Goal: Task Accomplishment & Management: Manage account settings

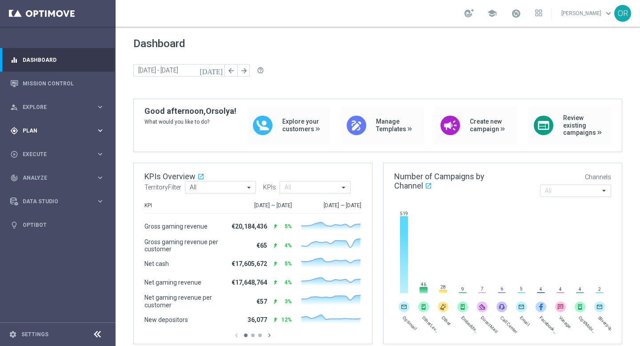
click at [48, 135] on div "gps_fixed Plan keyboard_arrow_right" at bounding box center [57, 131] width 115 height 24
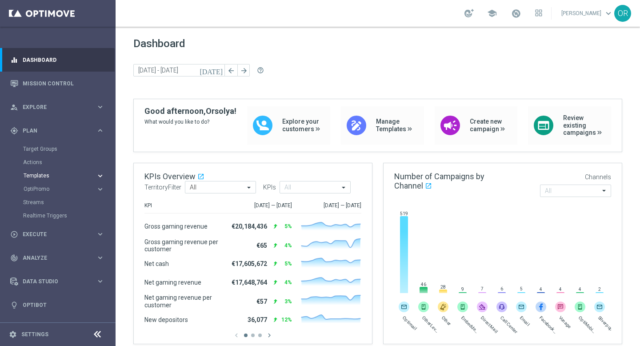
click at [46, 174] on span "Templates" at bounding box center [56, 175] width 64 height 5
click at [48, 190] on link "Optimail" at bounding box center [60, 188] width 65 height 7
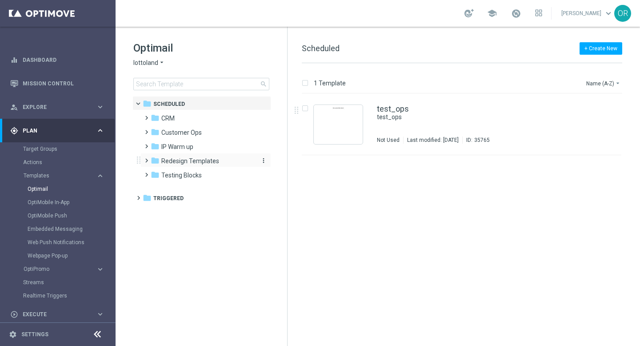
click at [188, 165] on div "folder Redesign Templates" at bounding box center [202, 161] width 102 height 10
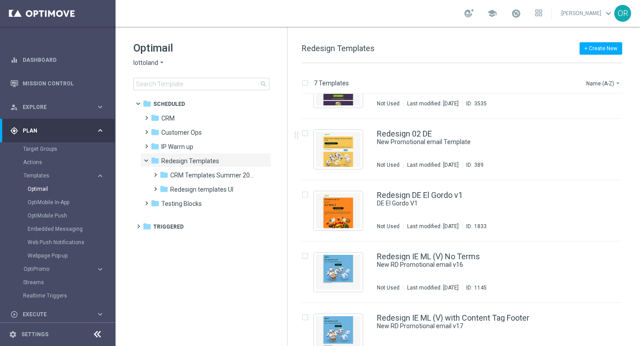
scroll to position [97, 0]
click at [402, 134] on link "Redesign 02 DE" at bounding box center [404, 134] width 55 height 8
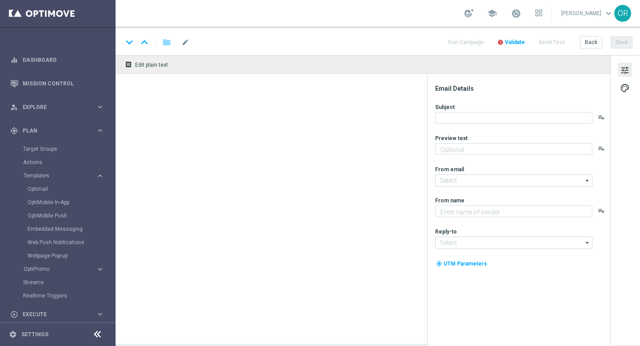
type textarea "Doesn't it look great?"
type input "[EMAIL_ADDRESS][DOMAIN_NAME]"
type textarea "Lottoland"
type input "[EMAIL_ADDRESS][DOMAIN_NAME]"
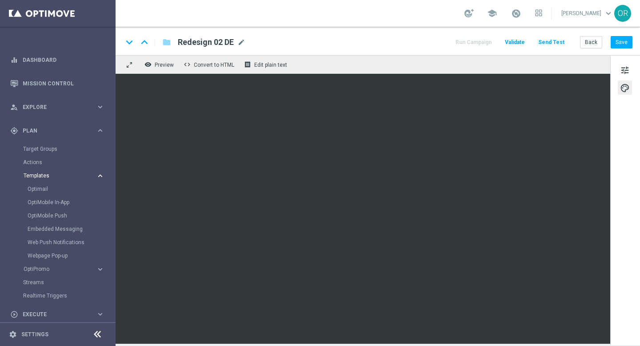
click at [51, 177] on span "Templates" at bounding box center [56, 175] width 64 height 5
click at [44, 170] on accordion "Templates keyboard_arrow_right Optimail OptiMobile In-App OptiMobile Push Embed…" at bounding box center [69, 175] width 92 height 13
click at [45, 177] on span "Templates" at bounding box center [56, 175] width 64 height 5
click at [44, 177] on span "Templates" at bounding box center [56, 175] width 64 height 5
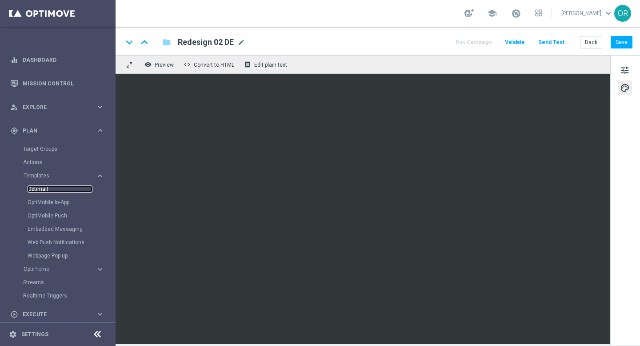
click at [43, 189] on link "Optimail" at bounding box center [60, 188] width 65 height 7
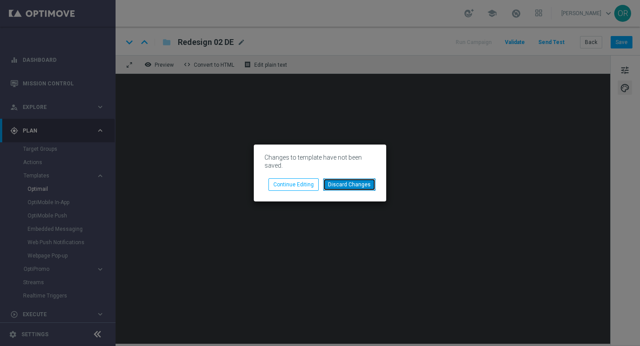
click at [342, 185] on button "Discard Changes" at bounding box center [349, 184] width 52 height 12
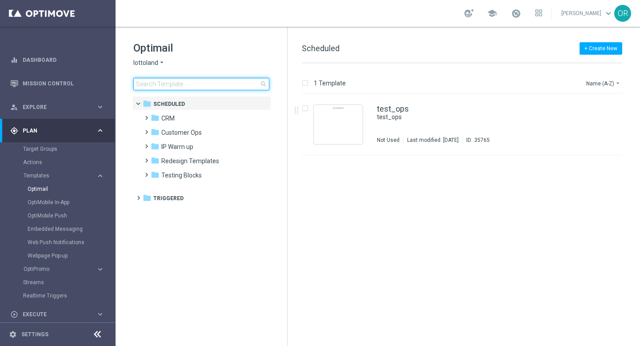
click at [204, 88] on input at bounding box center [201, 84] width 136 height 12
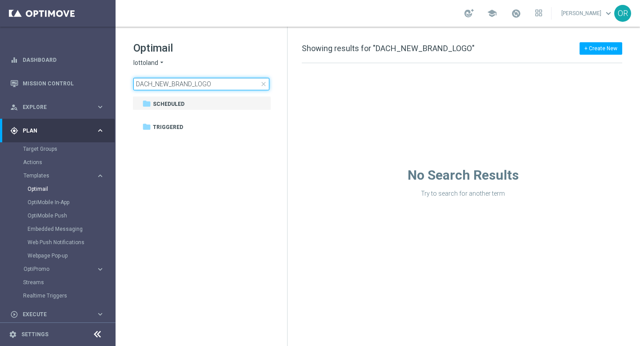
type input "DACH_NEW_BRAND_LOGO"
click at [185, 106] on span "Scheduled" at bounding box center [169, 104] width 32 height 8
click at [185, 105] on span "Scheduled" at bounding box center [169, 104] width 32 height 8
click at [216, 83] on input "DACH_NEW_BRAND_LOGO" at bounding box center [201, 84] width 136 height 12
click at [220, 76] on div "Optimail lottoland arrow_drop_down × lottoland DACH_NEW_BRAND_LOGO close" at bounding box center [210, 65] width 154 height 49
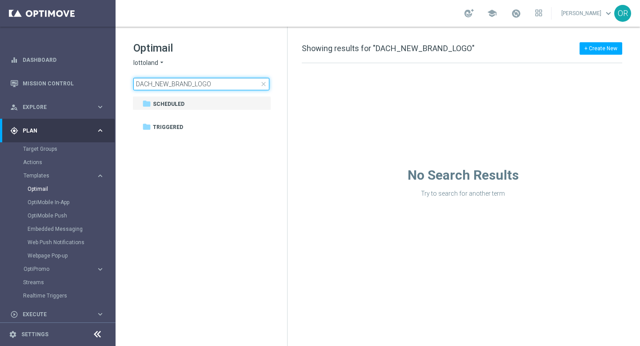
click at [218, 85] on input "DACH_NEW_BRAND_LOGO" at bounding box center [201, 84] width 136 height 12
click at [173, 99] on div "folder Scheduled" at bounding box center [196, 104] width 109 height 10
click at [173, 106] on span "Scheduled" at bounding box center [169, 104] width 32 height 8
click at [167, 102] on span "Scheduled" at bounding box center [169, 104] width 32 height 8
click at [217, 88] on input "DACH_NEW_BRAND_LOGO" at bounding box center [201, 84] width 136 height 12
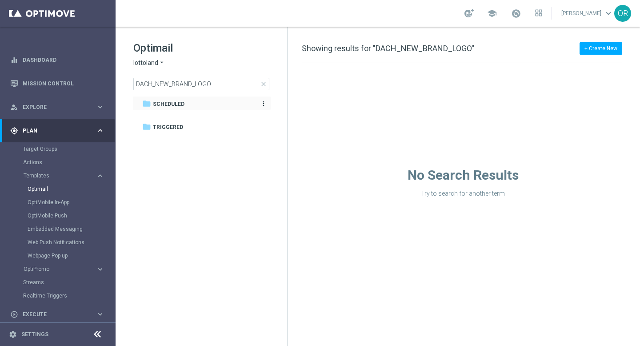
click at [176, 99] on div "folder Scheduled" at bounding box center [196, 104] width 109 height 10
click at [176, 101] on span "Scheduled" at bounding box center [169, 104] width 32 height 8
click at [222, 85] on input "DACH_NEW_BRAND_LOGO" at bounding box center [201, 84] width 136 height 12
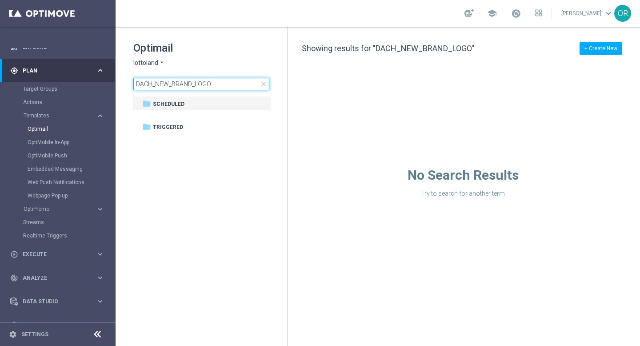
scroll to position [64, 0]
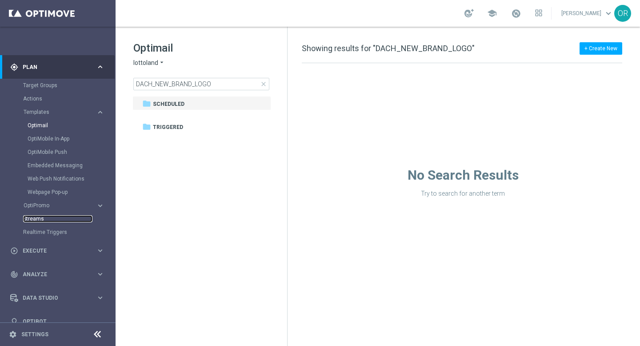
click at [39, 219] on link "Streams" at bounding box center [57, 218] width 69 height 7
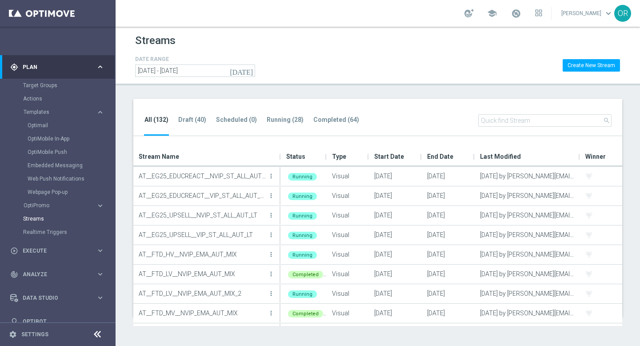
click at [531, 120] on input "text" at bounding box center [544, 120] width 133 height 12
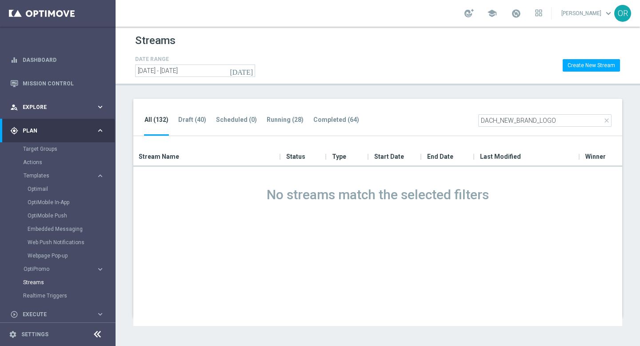
type input "DACH_NEW_BRAND_LOGO"
click at [41, 108] on span "Explore" at bounding box center [59, 106] width 73 height 5
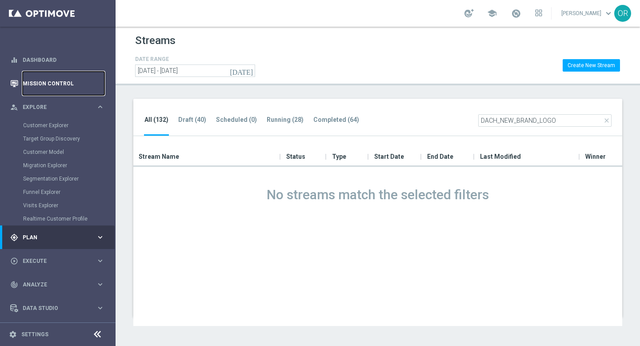
click at [50, 80] on link "Mission Control" at bounding box center [64, 84] width 82 height 24
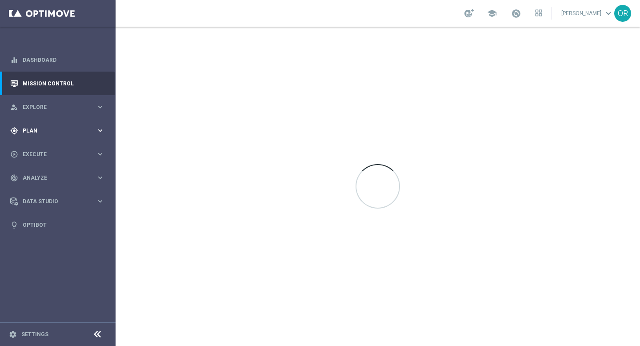
click at [38, 129] on span "Plan" at bounding box center [59, 130] width 73 height 5
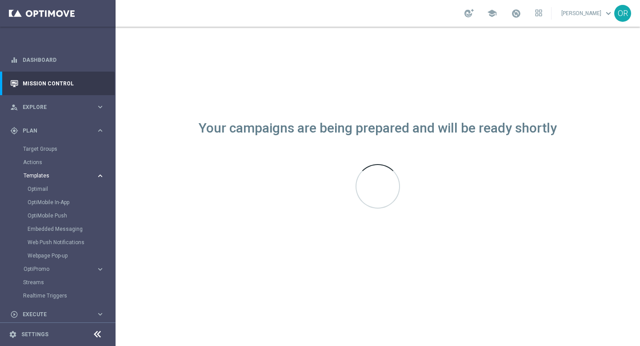
click at [47, 177] on span "Templates" at bounding box center [56, 175] width 64 height 5
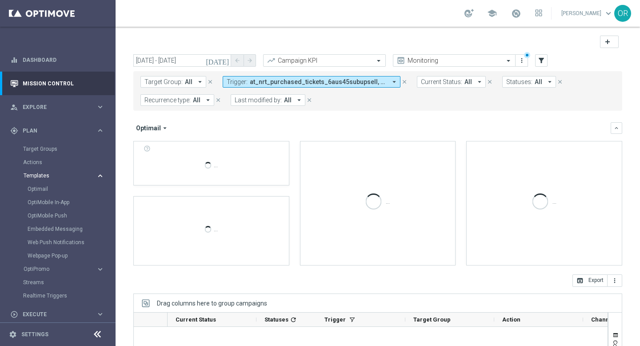
click at [47, 177] on span "Templates" at bounding box center [56, 175] width 64 height 5
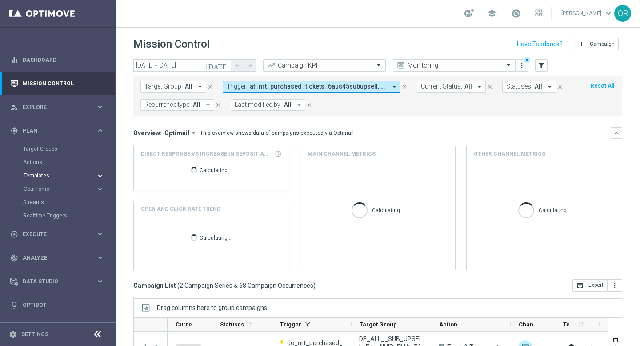
click at [46, 176] on span "Templates" at bounding box center [56, 175] width 64 height 5
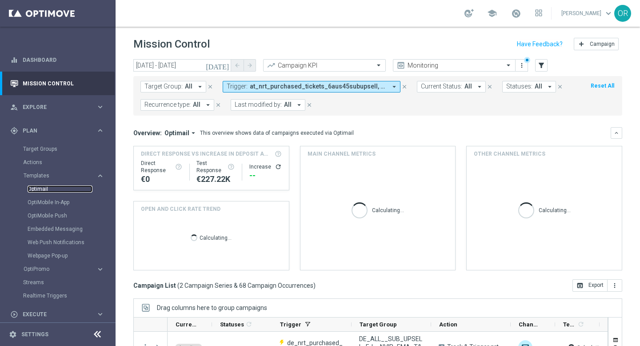
click at [44, 190] on link "Optimail" at bounding box center [60, 188] width 65 height 7
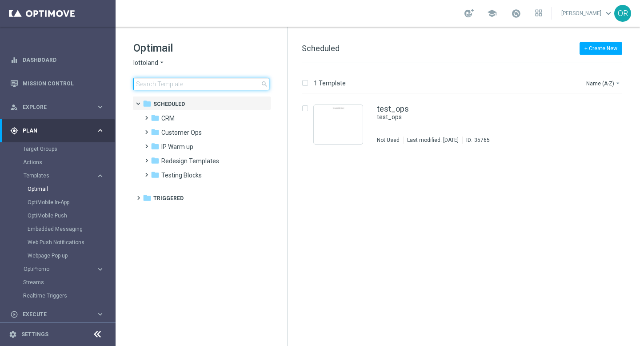
click at [209, 82] on input at bounding box center [201, 84] width 136 height 12
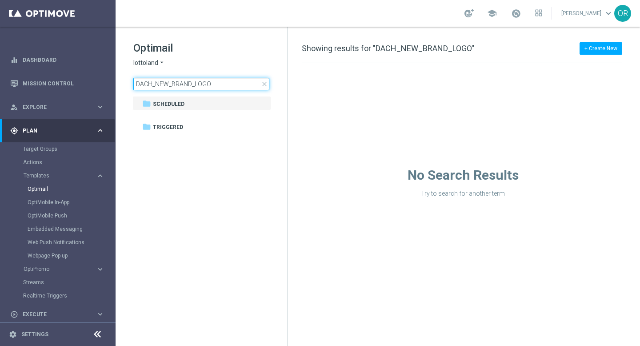
type input "DACH_NEW_BRAND_LOGO"
click at [265, 84] on span "close" at bounding box center [264, 83] width 7 height 7
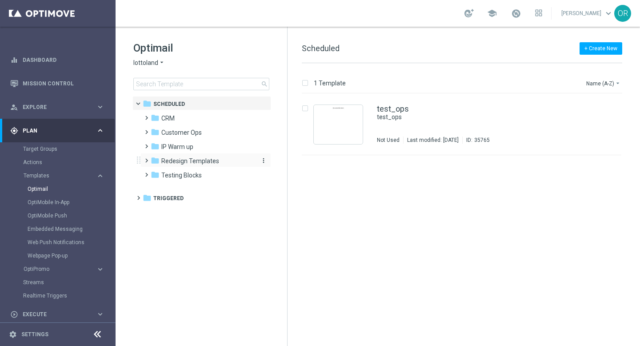
click at [185, 162] on span "Redesign Templates" at bounding box center [190, 161] width 58 height 8
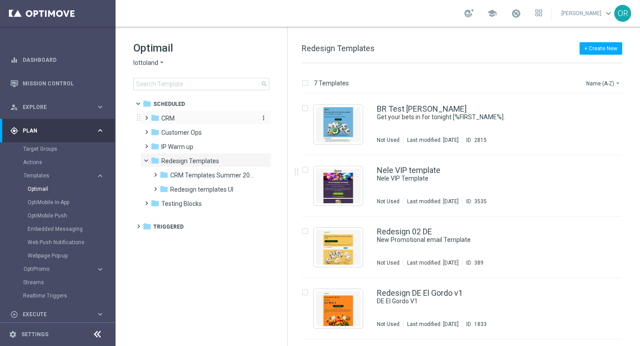
click at [171, 118] on span "CRM" at bounding box center [167, 118] width 13 height 8
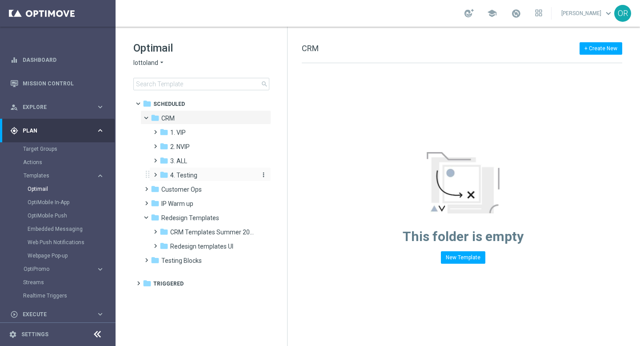
click at [188, 175] on span "4. Testing" at bounding box center [183, 175] width 27 height 8
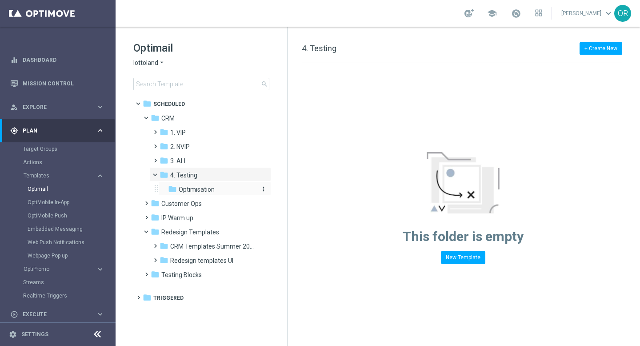
click at [200, 193] on span "Optimisation" at bounding box center [197, 189] width 36 height 8
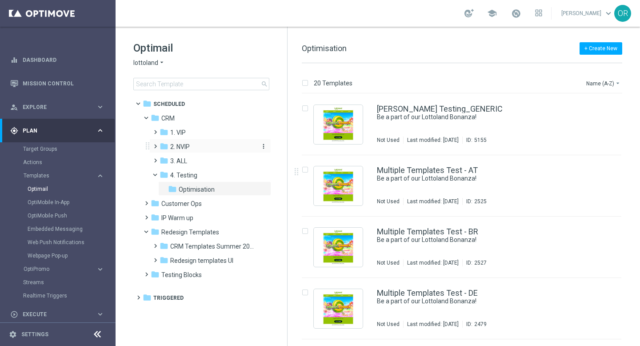
click at [188, 148] on span "2. NVIP" at bounding box center [180, 147] width 20 height 8
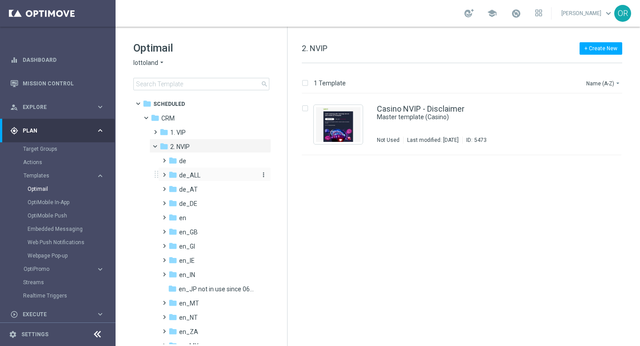
click at [194, 172] on span "de_ALL" at bounding box center [189, 175] width 21 height 8
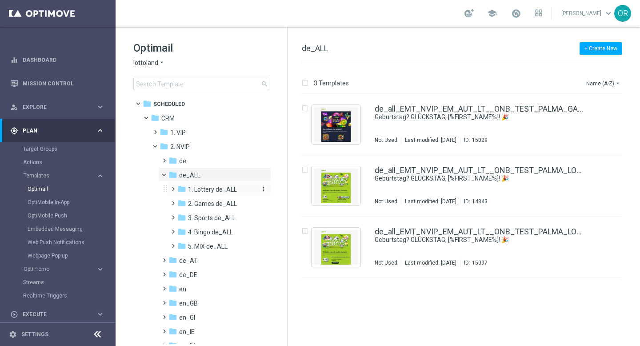
click at [195, 191] on span "1. Lottery de_ALL" at bounding box center [212, 189] width 49 height 8
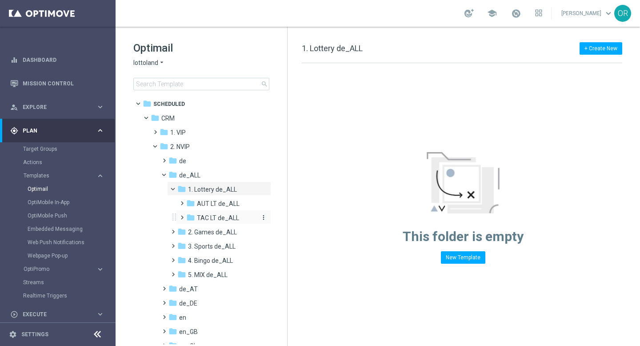
click at [209, 213] on div "folder TAC LT de_ALL" at bounding box center [222, 218] width 72 height 10
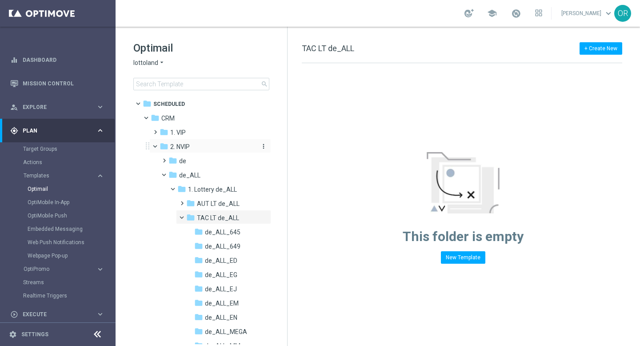
click at [196, 147] on div "folder 2. NVIP" at bounding box center [207, 147] width 95 height 10
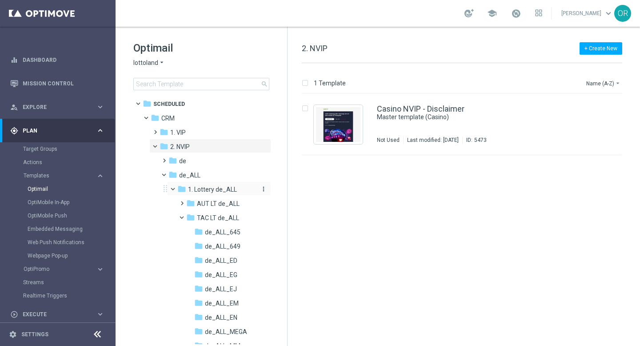
click at [224, 190] on span "1. Lottery de_ALL" at bounding box center [212, 189] width 49 height 8
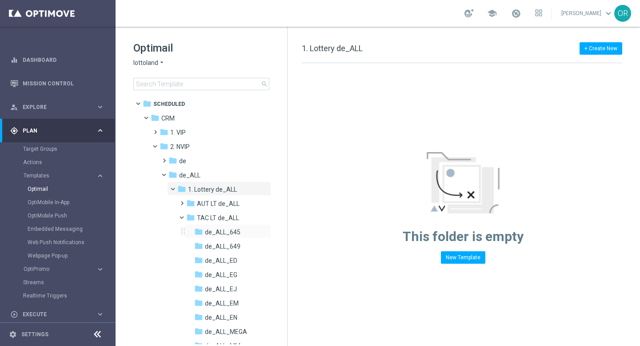
click at [213, 237] on div "folder de_ALL_645 more_vert" at bounding box center [228, 231] width 86 height 14
click at [217, 233] on span "de_ALL_645" at bounding box center [223, 232] width 36 height 8
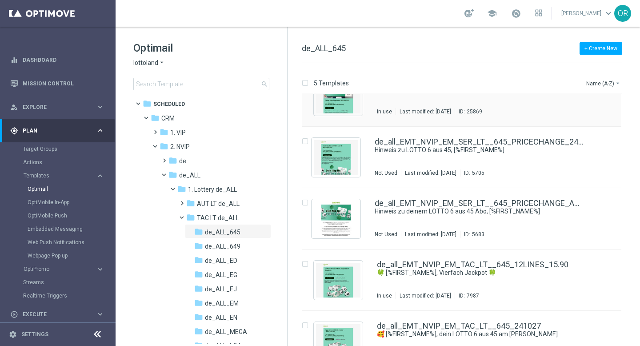
scroll to position [55, 0]
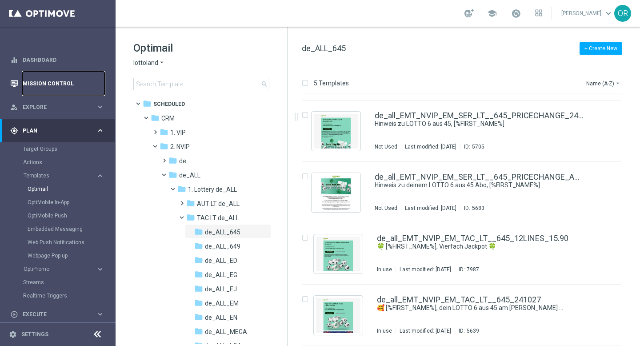
click at [48, 77] on link "Mission Control" at bounding box center [64, 84] width 82 height 24
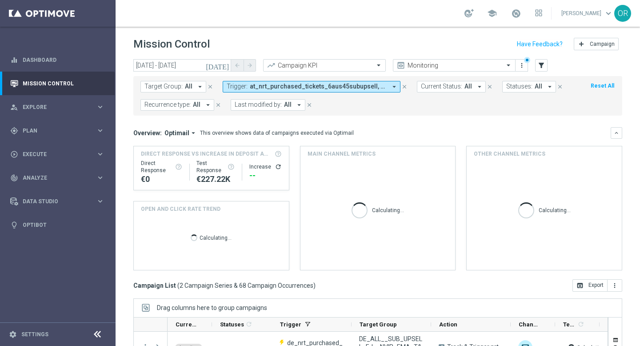
click at [404, 84] on icon "close" at bounding box center [405, 87] width 6 height 6
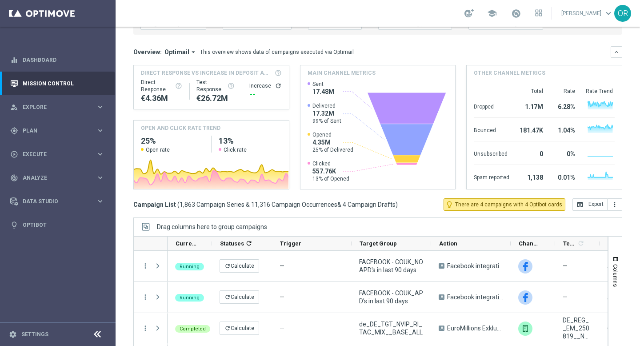
scroll to position [99, 0]
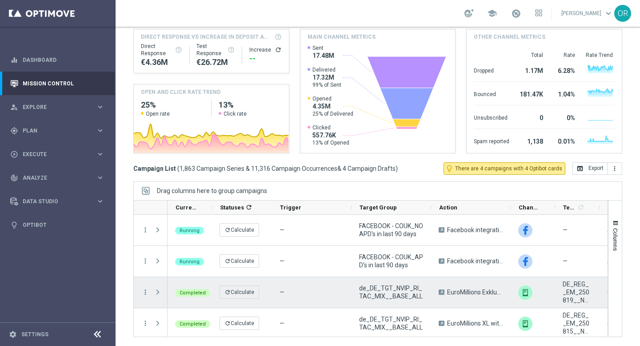
click at [574, 301] on span "DE_REG__EM_250819__NVIP_RI_TAC_LT - DE_REG__EM_250819__NVIP_RI_TAC_LT" at bounding box center [577, 292] width 29 height 24
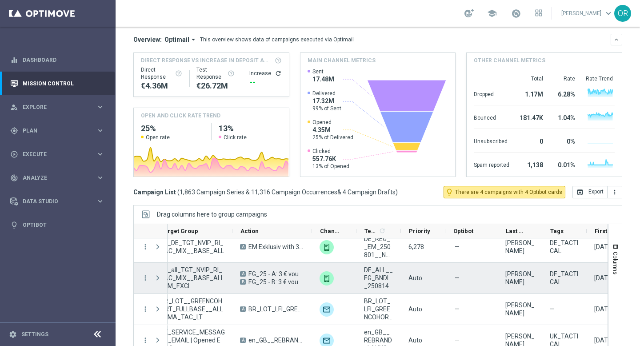
scroll to position [0, 221]
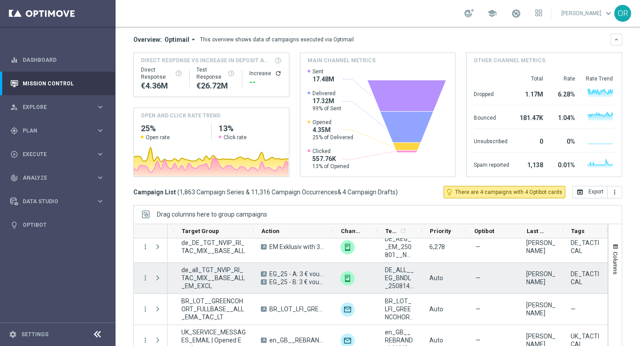
click at [398, 281] on span "DE_ALL__EG_BNDL_250814__NVIP_RI_TAC_MIX - DE_ALL__EG_BNDL_250814__NVIP_RI_TAC_M…" at bounding box center [399, 278] width 29 height 24
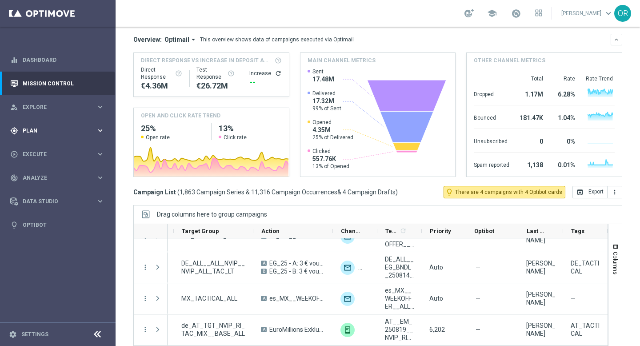
click at [47, 129] on span "Plan" at bounding box center [59, 130] width 73 height 5
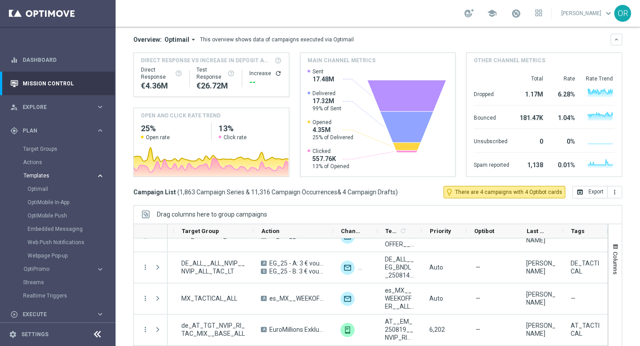
click at [46, 173] on span "Templates" at bounding box center [56, 175] width 64 height 5
click at [44, 176] on span "Templates" at bounding box center [56, 175] width 64 height 5
click at [45, 191] on link "Optimail" at bounding box center [60, 188] width 65 height 7
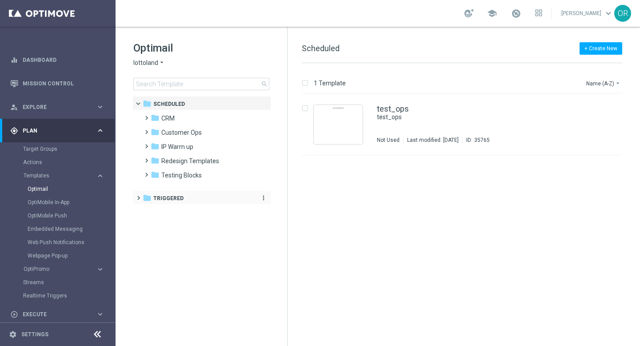
click at [185, 193] on div "folder Triggered" at bounding box center [197, 198] width 109 height 10
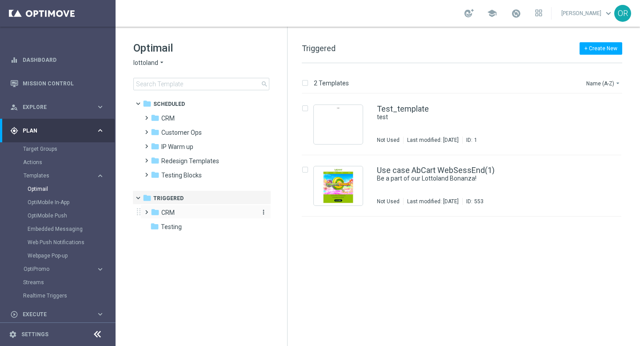
click at [180, 213] on div "folder CRM" at bounding box center [202, 213] width 102 height 10
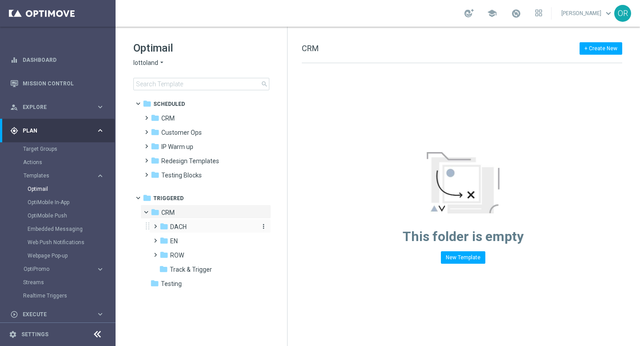
click at [189, 226] on div "folder DACH" at bounding box center [207, 227] width 95 height 10
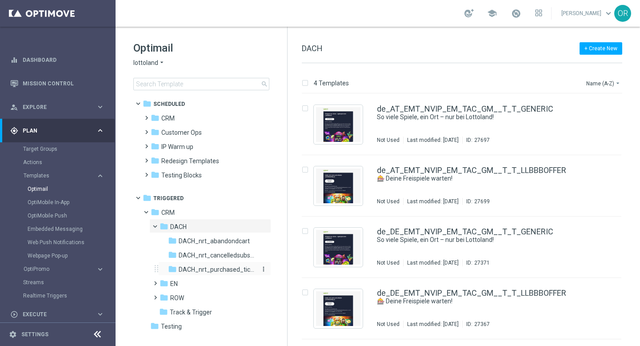
click at [225, 270] on span "DACH_nrt_purchased_tickets" at bounding box center [217, 269] width 77 height 8
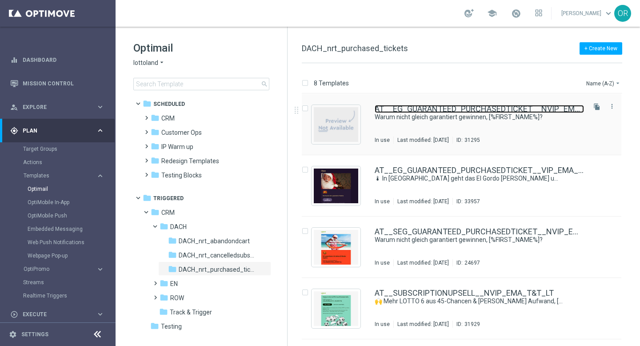
click at [422, 105] on link "AT__EG_GUARANTEED_PURCHASEDTICKET__NVIP_EMA_T&T_LT" at bounding box center [479, 109] width 209 height 8
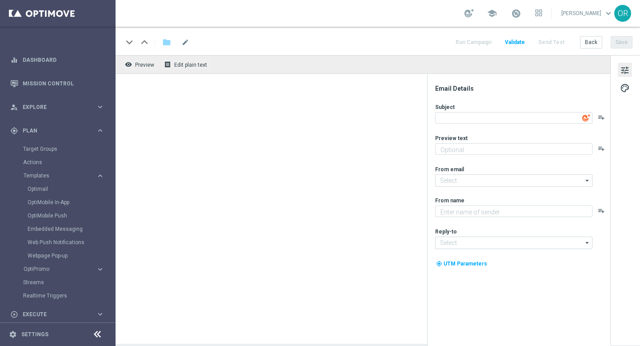
type textarea "Warum nicht gleich garantiert gewinnen, [%FIRST_NAME%]?"
type textarea "Ein Los hast du – jetzt hol dir deinen garantierten Gewinn!"
type input "[EMAIL_ADDRESS][DOMAIN_NAME]"
type textarea "Lottoland"
type input "[EMAIL_ADDRESS][DOMAIN_NAME]"
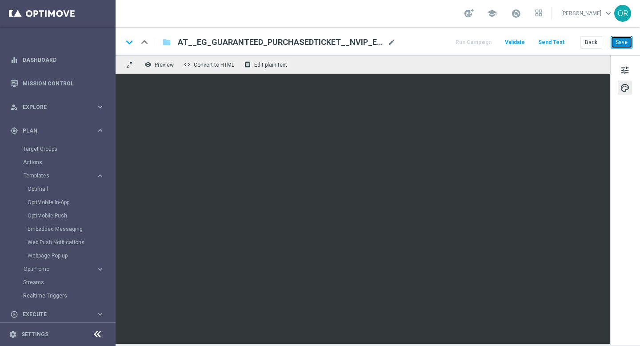
click at [616, 40] on button "Save" at bounding box center [622, 42] width 22 height 12
click at [627, 42] on button "Save" at bounding box center [622, 42] width 22 height 12
click at [169, 43] on icon "folder" at bounding box center [166, 42] width 9 height 11
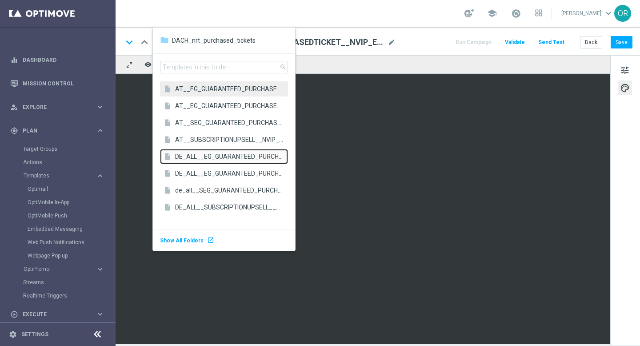
click at [215, 157] on span "DE_ALL__EG_GUARANTEED_PURCHASEDTICKET__NVIP_EMA_T&T_LT" at bounding box center [229, 156] width 108 height 8
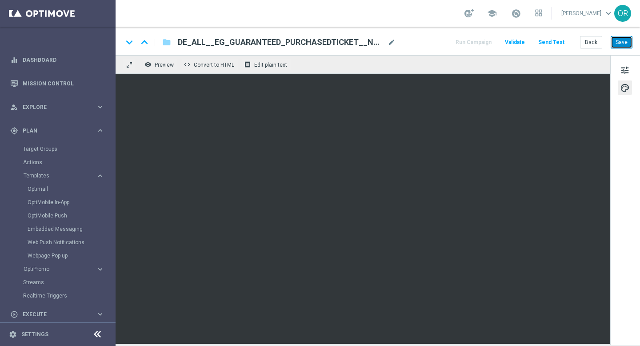
click at [621, 39] on button "Save" at bounding box center [622, 42] width 22 height 12
click at [44, 188] on link "Optimail" at bounding box center [60, 188] width 65 height 7
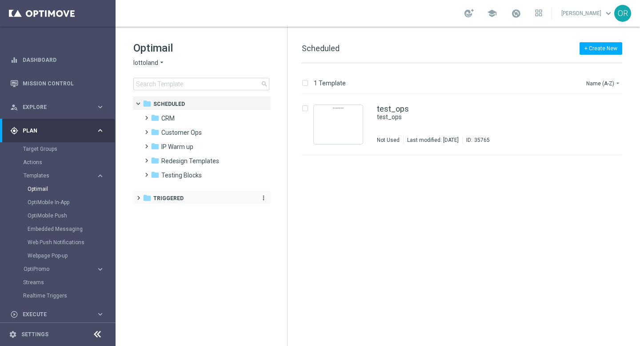
click at [147, 199] on icon "folder" at bounding box center [147, 197] width 9 height 9
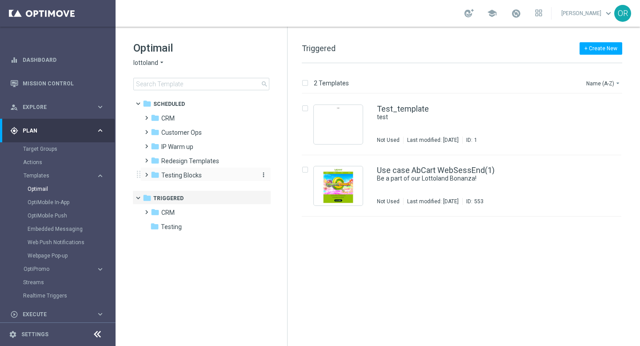
click at [179, 177] on span "Testing Blocks" at bounding box center [181, 175] width 40 height 8
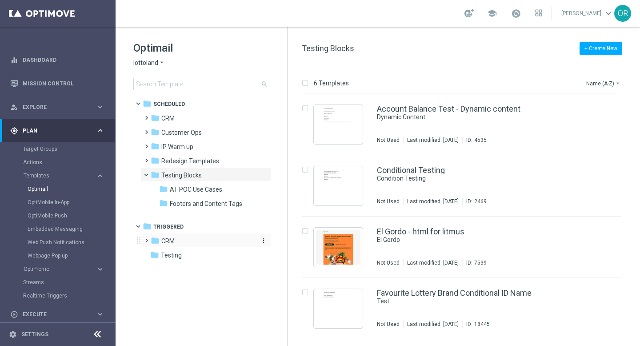
click at [178, 241] on div "folder CRM" at bounding box center [202, 241] width 102 height 10
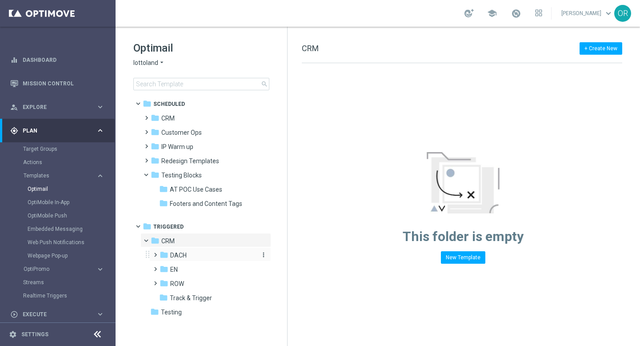
click at [190, 253] on div "folder DACH" at bounding box center [207, 255] width 95 height 10
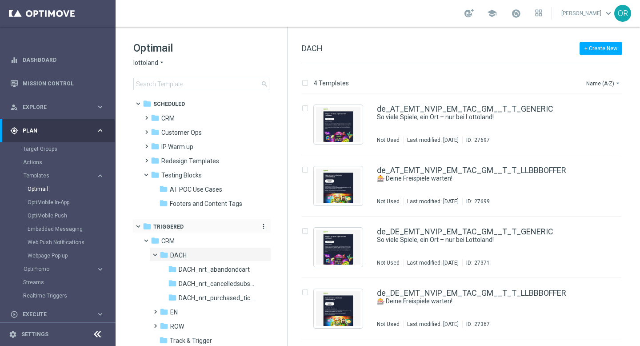
scroll to position [19, 0]
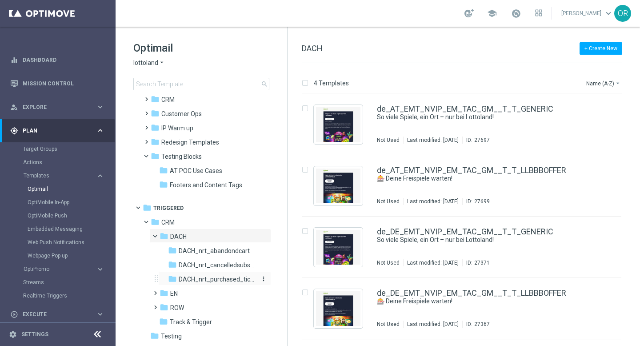
click at [226, 277] on span "DACH_nrt_purchased_tickets" at bounding box center [217, 279] width 77 height 8
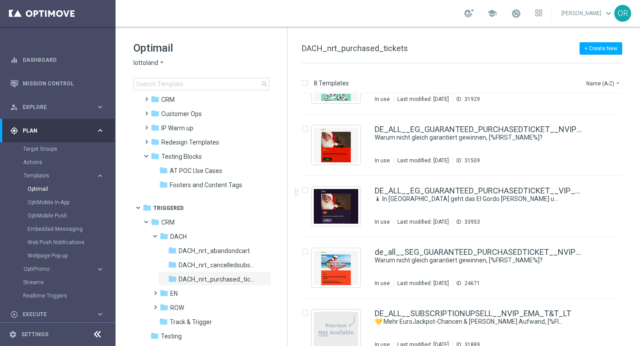
scroll to position [239, 0]
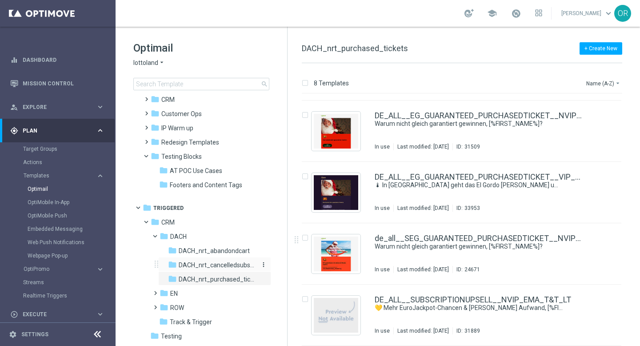
click at [233, 265] on span "DACH_nrt_cancelledsubscription" at bounding box center [217, 265] width 77 height 8
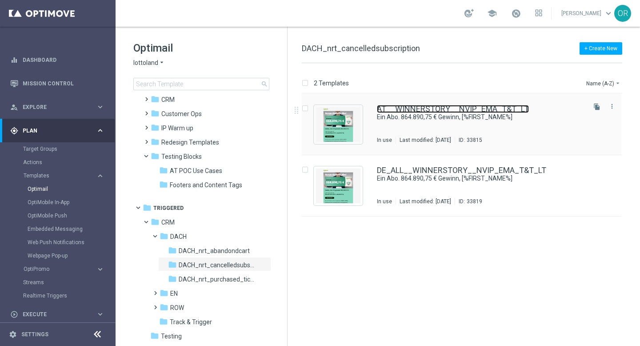
click at [441, 109] on link "AT__WINNERSTORY__NVIP_EMA_T&T_LT" at bounding box center [453, 109] width 152 height 8
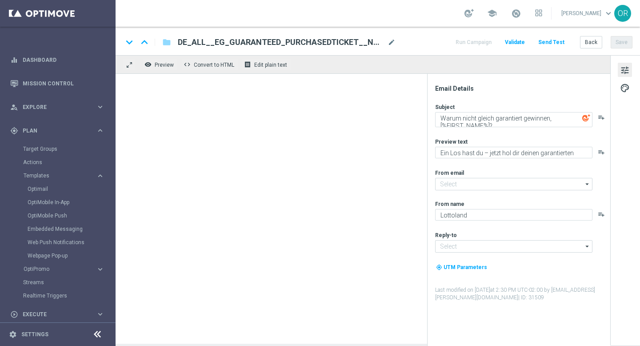
type input "[EMAIL_ADDRESS][DOMAIN_NAME]"
type textarea "Ein Abo. 864.890,75 € Gewinn, [%FIRST_NAME%]"
type textarea "Automatisch jeden Jackpot spielen mit unseren Abos."
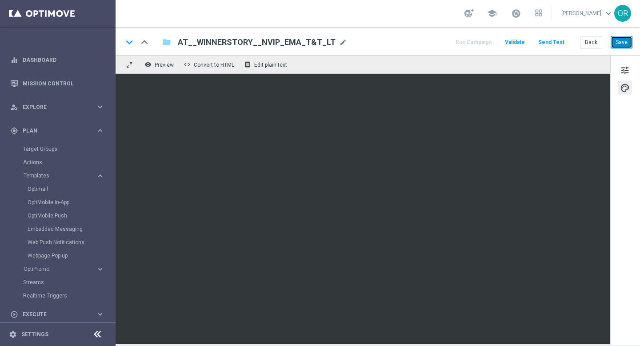
click at [619, 44] on button "Save" at bounding box center [622, 42] width 22 height 12
click at [170, 46] on icon "folder" at bounding box center [166, 42] width 9 height 11
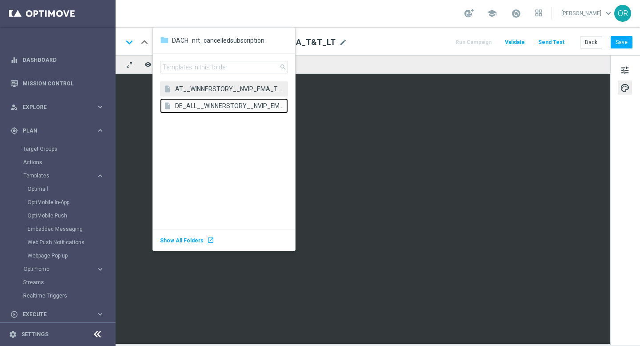
click at [210, 107] on span "DE_ALL__WINNERSTORY__NVIP_EMA_T&T_LT" at bounding box center [229, 105] width 108 height 8
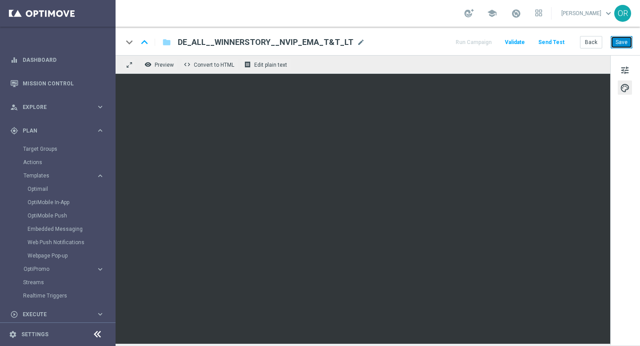
click at [624, 42] on button "Save" at bounding box center [622, 42] width 22 height 12
click at [167, 44] on icon "folder" at bounding box center [166, 42] width 9 height 11
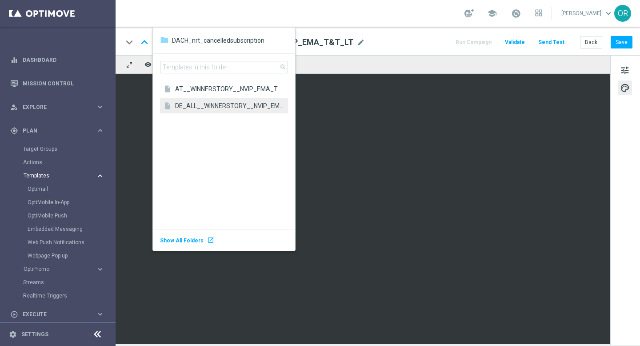
click at [46, 177] on span "Templates" at bounding box center [56, 175] width 64 height 5
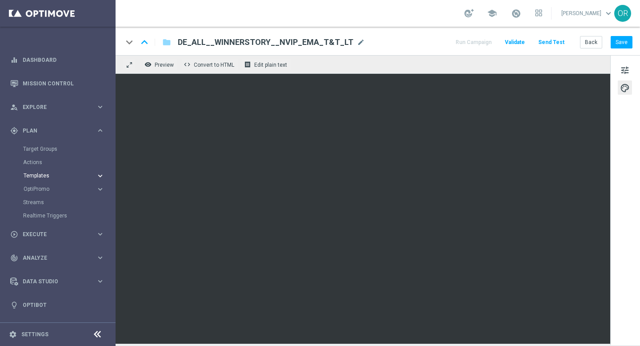
click at [47, 173] on span "Templates" at bounding box center [56, 175] width 64 height 5
click at [49, 188] on link "Optimail" at bounding box center [60, 188] width 65 height 7
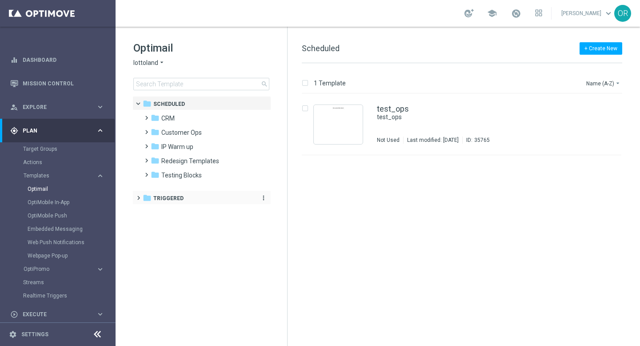
click at [164, 201] on span "Triggered" at bounding box center [168, 198] width 30 height 8
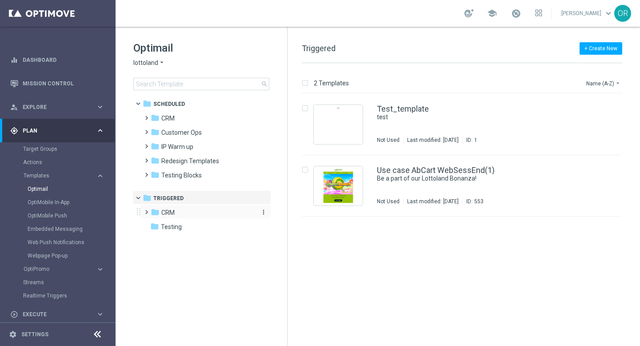
click at [170, 213] on span "CRM" at bounding box center [167, 213] width 13 height 8
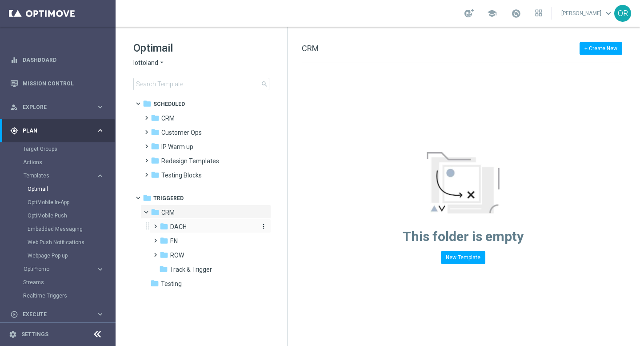
click at [191, 230] on div "folder DACH" at bounding box center [207, 227] width 95 height 10
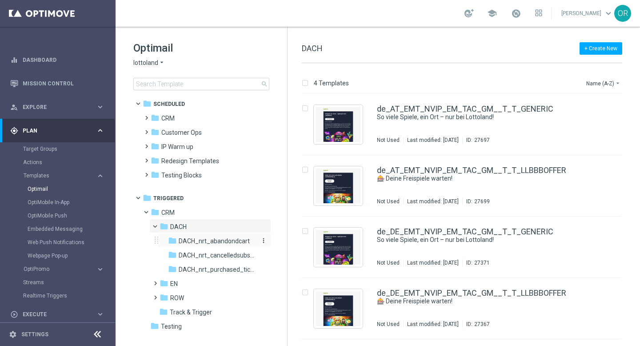
click at [209, 241] on span "DACH_nrt_abandondcart" at bounding box center [214, 241] width 71 height 8
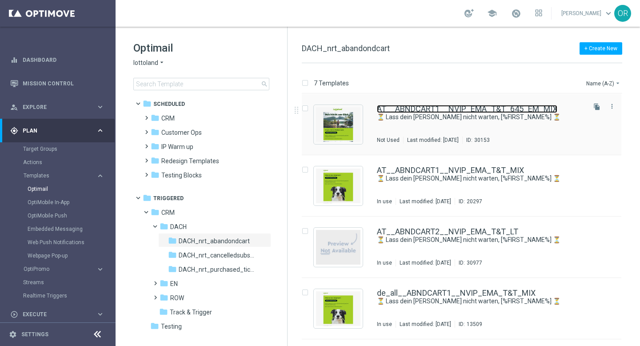
click at [437, 108] on link "AT__ABNDCART1__NVIP_EMA_T&T_645_EM_MIX" at bounding box center [467, 109] width 181 height 8
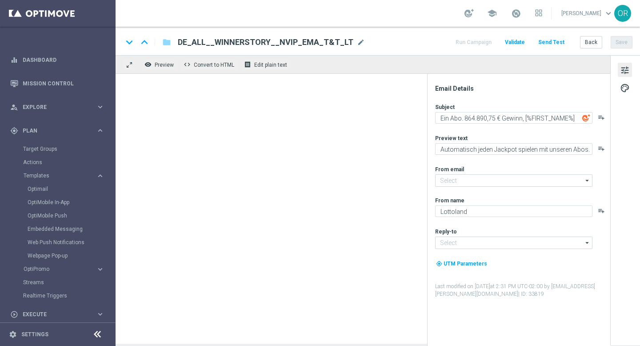
type input "[EMAIL_ADDRESS][DOMAIN_NAME]"
type textarea "⏳ Lass dein [PERSON_NAME] nicht warten, [%FIRST_NAME%] ⏳"
type textarea "Setze jetzt deinen Einkauf fort!"
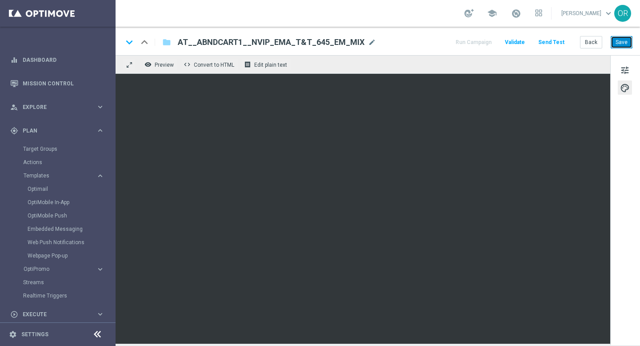
click at [623, 38] on button "Save" at bounding box center [622, 42] width 22 height 12
click at [167, 44] on icon "folder" at bounding box center [166, 42] width 9 height 11
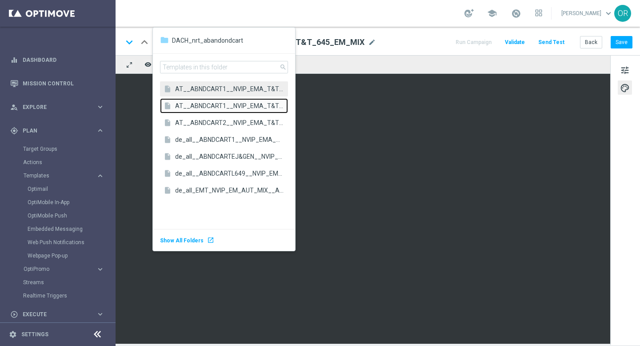
click at [218, 106] on span "AT__ABNDCART1__NVIP_EMA_T&T_MIX" at bounding box center [229, 105] width 108 height 8
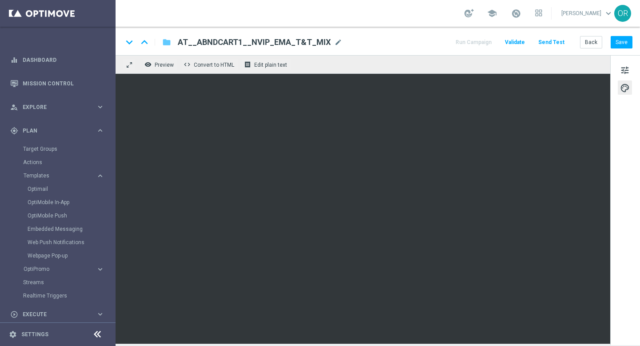
click at [169, 41] on icon "folder" at bounding box center [166, 42] width 9 height 11
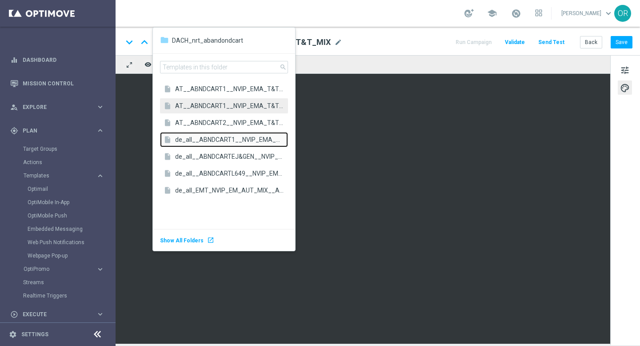
click at [203, 140] on span "de_all__ABNDCART1__NVIP_EMA_T&T_MIX" at bounding box center [229, 139] width 108 height 8
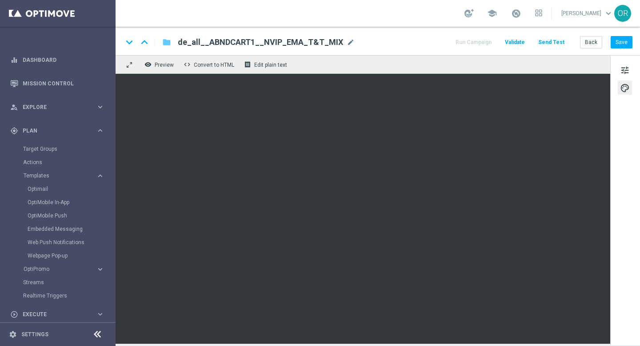
click at [167, 43] on icon "folder" at bounding box center [166, 42] width 9 height 11
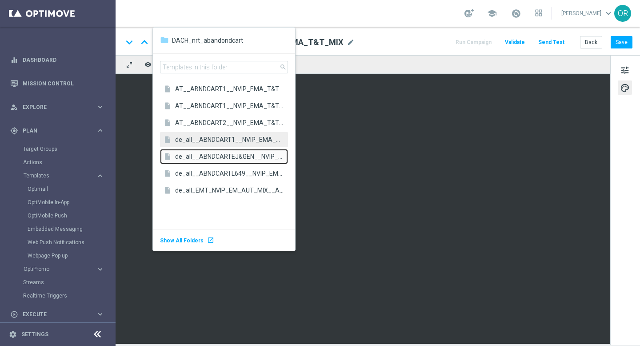
click at [225, 155] on span "de_all__ABNDCARTEJ&GEN__NVIP_EMA_T&T_MIX" at bounding box center [229, 156] width 108 height 8
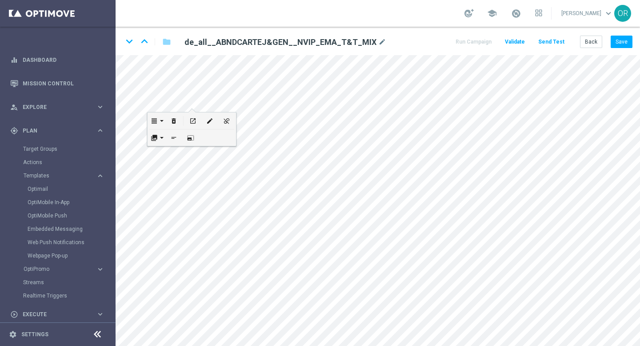
click at [192, 114] on button "open_in_new" at bounding box center [193, 120] width 17 height 16
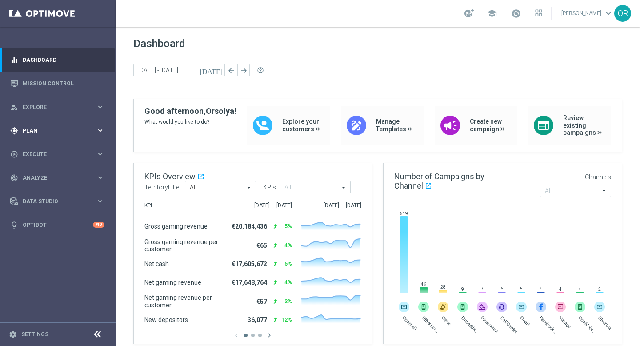
click at [55, 130] on span "Plan" at bounding box center [59, 130] width 73 height 5
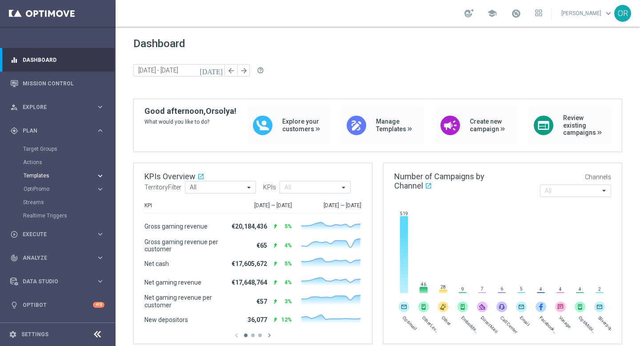
click at [56, 177] on span "Templates" at bounding box center [56, 175] width 64 height 5
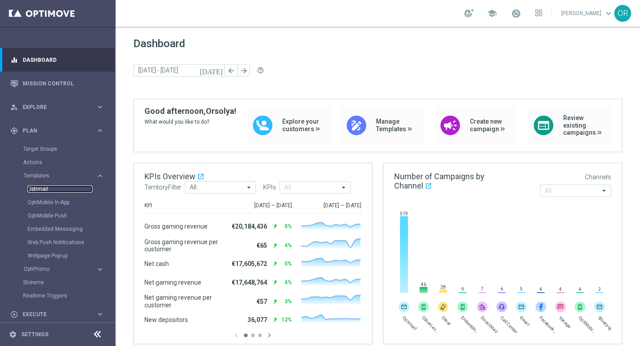
click at [49, 187] on link "Optimail" at bounding box center [60, 188] width 65 height 7
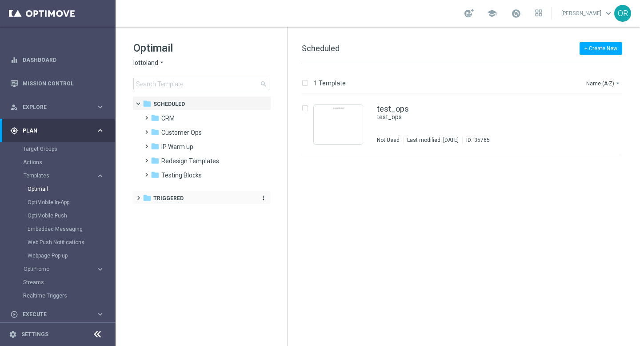
click at [177, 196] on span "Triggered" at bounding box center [168, 198] width 30 height 8
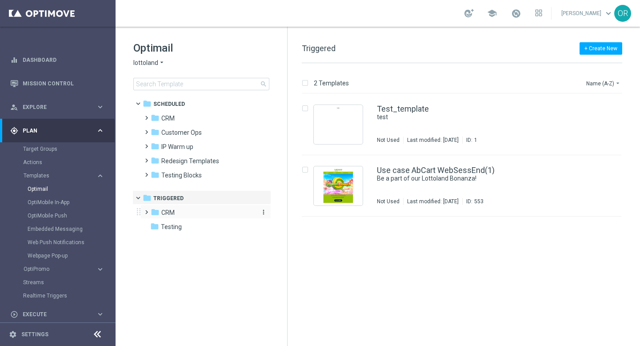
click at [173, 209] on span "CRM" at bounding box center [167, 213] width 13 height 8
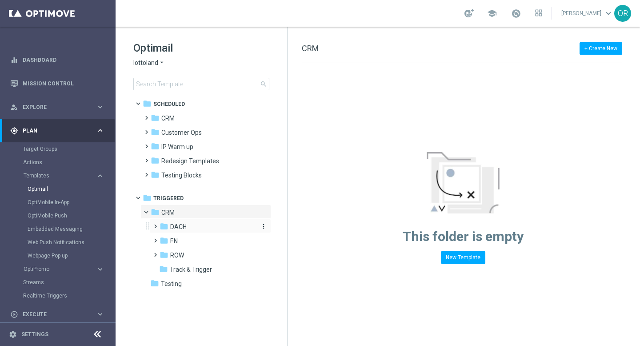
click at [186, 225] on span "DACH" at bounding box center [178, 227] width 16 height 8
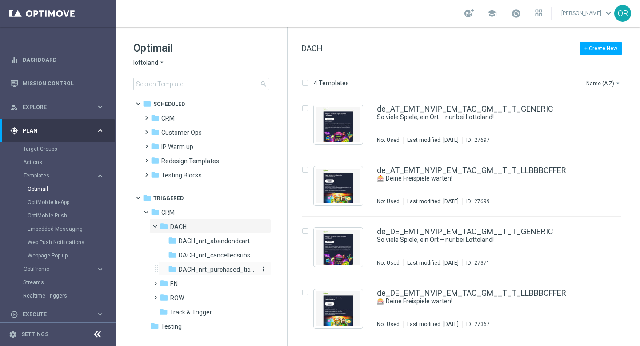
click at [217, 270] on span "DACH_nrt_purchased_tickets" at bounding box center [217, 269] width 77 height 8
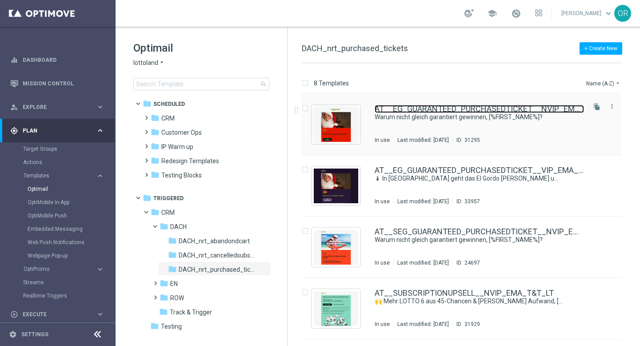
click at [404, 112] on link "AT__EG_GUARANTEED_PURCHASEDTICKET__NVIP_EMA_T&T_LT" at bounding box center [479, 109] width 209 height 8
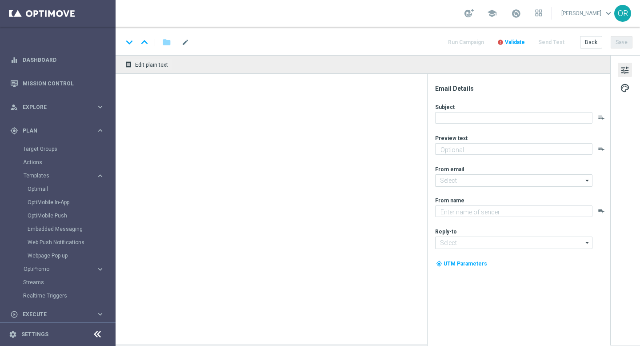
type textarea "Ein Los hast du – jetzt hol dir deinen garantierten Gewinn!"
type input "[EMAIL_ADDRESS][DOMAIN_NAME]"
type textarea "Lottoland"
type input "[EMAIL_ADDRESS][DOMAIN_NAME]"
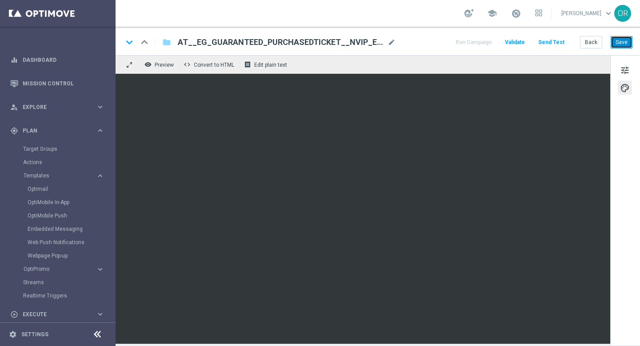
click at [622, 39] on button "Save" at bounding box center [622, 42] width 22 height 12
click at [399, 48] on div "keyboard_arrow_down keyboard_arrow_up folder AT__EG_GUARANTEED_PURCHASEDTICKET_…" at bounding box center [378, 41] width 525 height 28
click at [390, 72] on div "remove_red_eye Preview code Convert to HTML receipt Edit plain text" at bounding box center [363, 64] width 495 height 19
click at [167, 44] on icon "folder" at bounding box center [166, 42] width 9 height 11
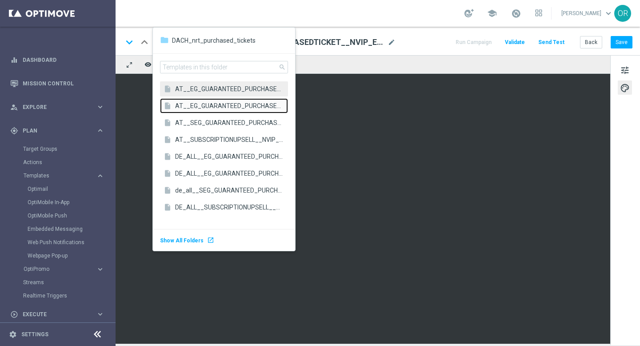
click at [229, 105] on span "AT__EG_GUARANTEED_PURCHASEDTICKET__VIP_EMA_T&T_LT" at bounding box center [229, 105] width 108 height 8
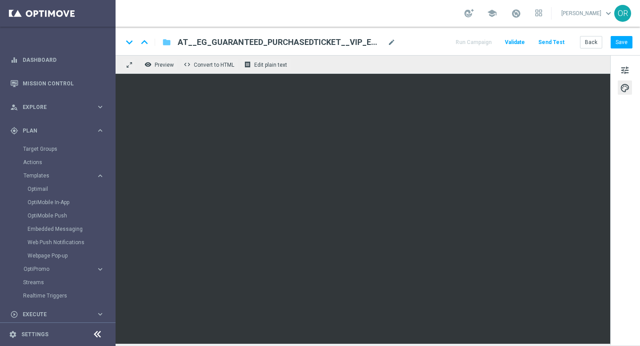
click at [166, 43] on icon "folder" at bounding box center [166, 42] width 9 height 11
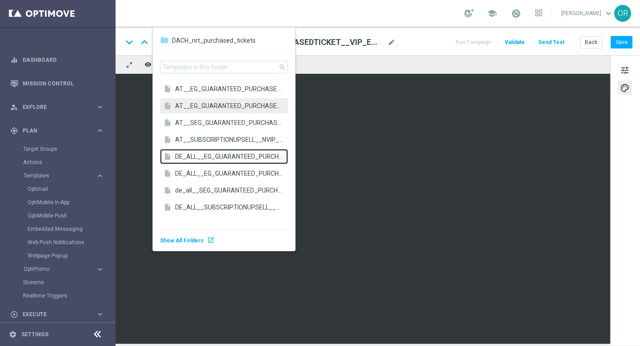
click at [208, 156] on span "DE_ALL__EG_GUARANTEED_PURCHASEDTICKET__NVIP_EMA_T&T_LT" at bounding box center [229, 156] width 108 height 8
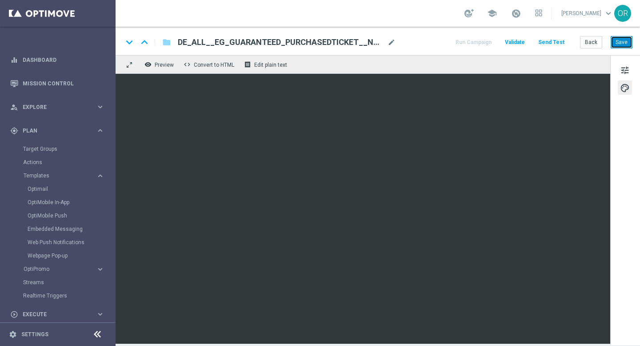
click at [625, 40] on button "Save" at bounding box center [622, 42] width 22 height 12
click at [168, 43] on icon "folder" at bounding box center [166, 42] width 9 height 11
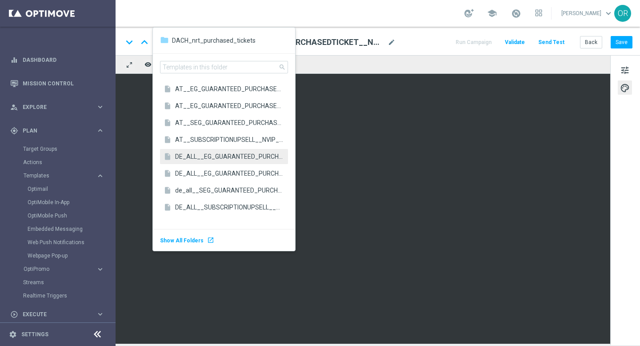
click at [197, 8] on div "school Orsolya Reichardt keyboard_arrow_down OR" at bounding box center [378, 13] width 525 height 27
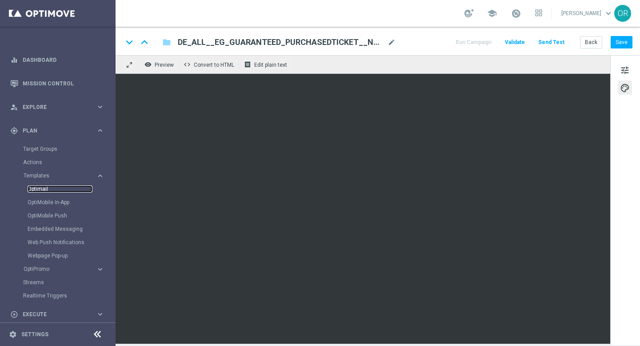
click at [46, 189] on link "Optimail" at bounding box center [60, 188] width 65 height 7
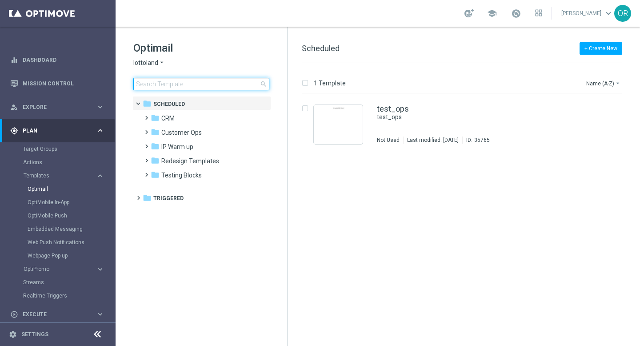
click at [183, 87] on input at bounding box center [201, 84] width 136 height 12
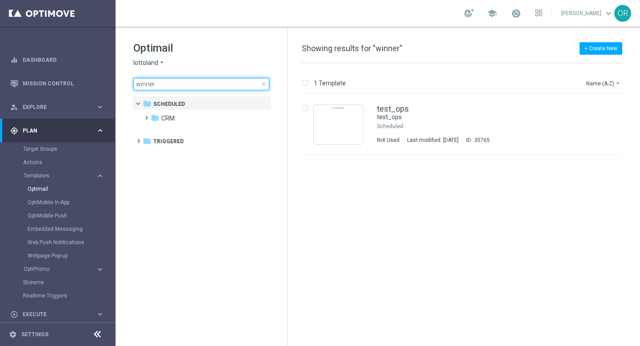
type input "winner"
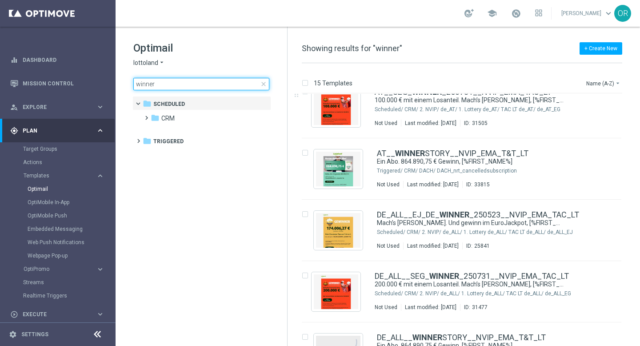
scroll to position [94, 0]
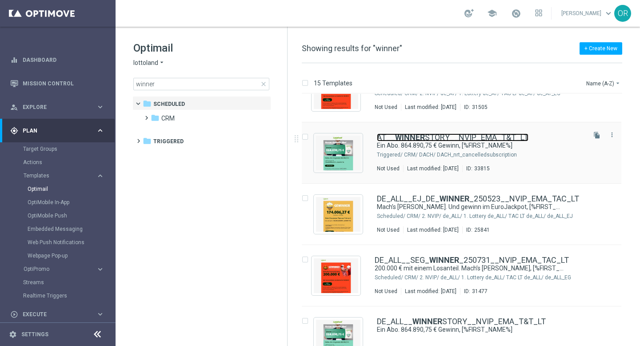
click at [446, 138] on link "AT__ WINNER STORY__NVIP_EMA_T&T_LT" at bounding box center [453, 137] width 152 height 8
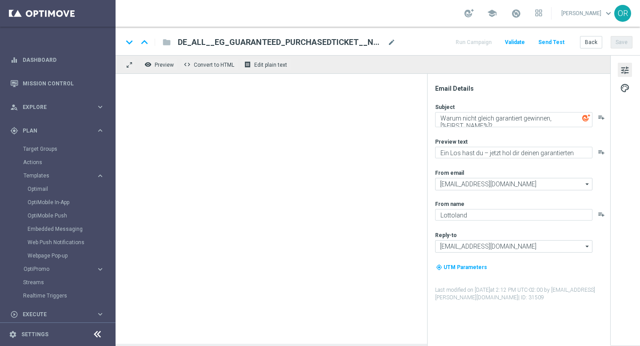
type textarea "Ein Abo. 864.890,75 € Gewinn, [%FIRST_NAME%]"
type textarea "Automatisch jeden Jackpot spielen mit unseren Abos."
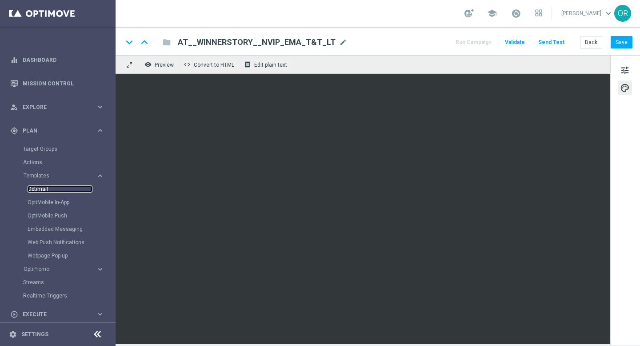
click at [44, 189] on link "Optimail" at bounding box center [60, 188] width 65 height 7
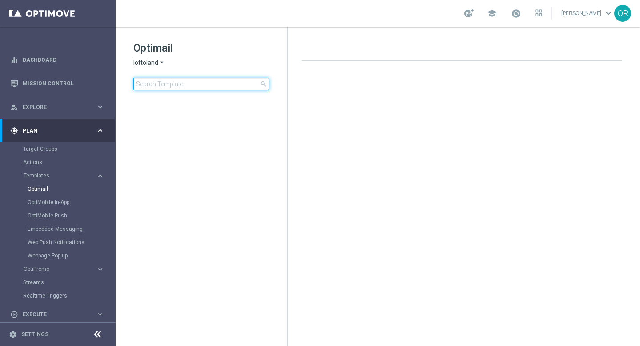
click at [176, 69] on div "Optimail lottoland arrow_drop_down × lottoland search" at bounding box center [210, 65] width 154 height 49
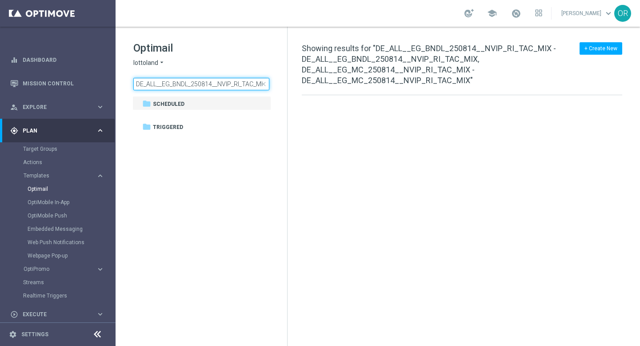
scroll to position [0, 396]
type input "DE_ALL__EG_BNDL_250814__NVIP_RI_TAC_MIX - DE_ALL__EG_BNDL_250814__NVIP_RI_TAC_M…"
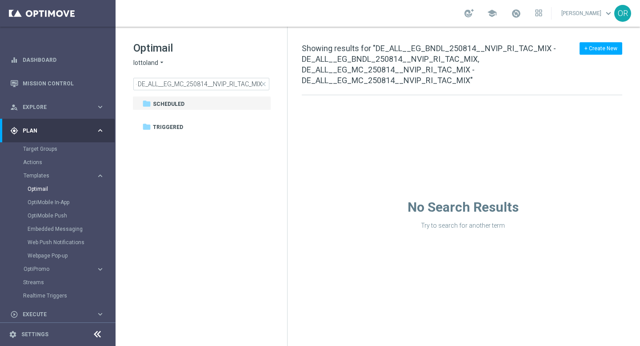
click at [161, 62] on icon "arrow_drop_down" at bounding box center [161, 63] width 7 height 8
click at [201, 71] on div "Optimail lottoland arrow_drop_down × lottoland DE_ALL__EG_BNDL_250814__NVIP_RI_…" at bounding box center [210, 65] width 154 height 49
click at [264, 84] on span "close" at bounding box center [263, 83] width 7 height 7
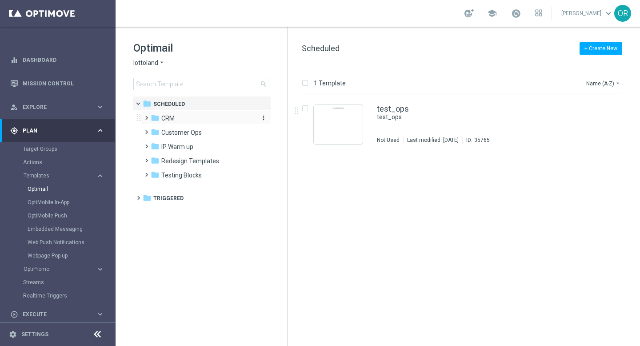
click at [176, 120] on div "folder CRM" at bounding box center [202, 118] width 102 height 10
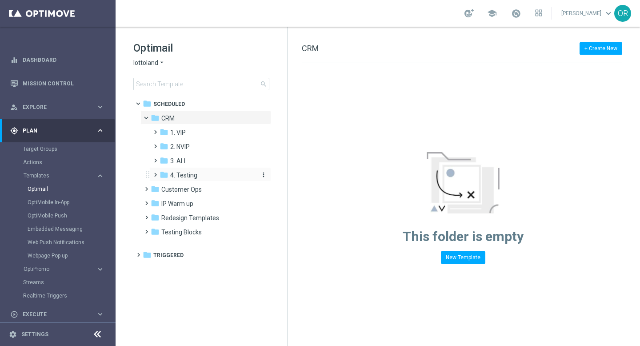
click at [193, 175] on span "4. Testing" at bounding box center [183, 175] width 27 height 8
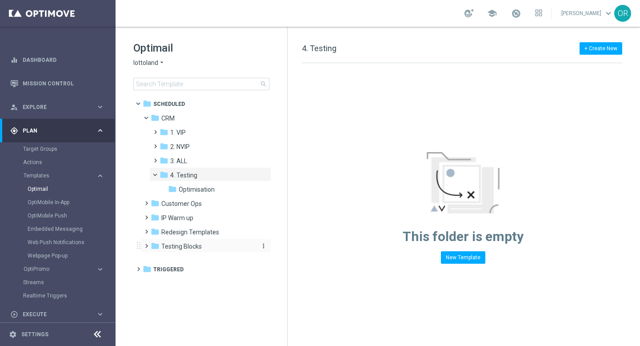
click at [191, 244] on span "Testing Blocks" at bounding box center [181, 246] width 40 height 8
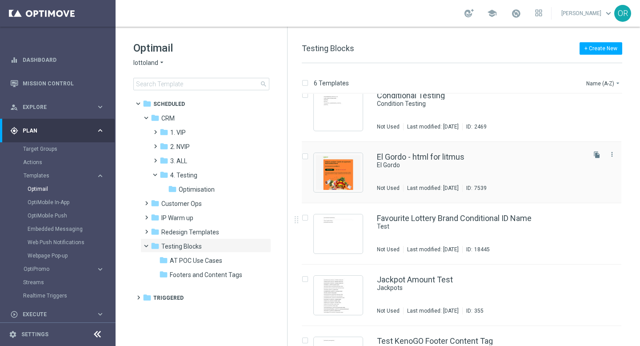
scroll to position [116, 0]
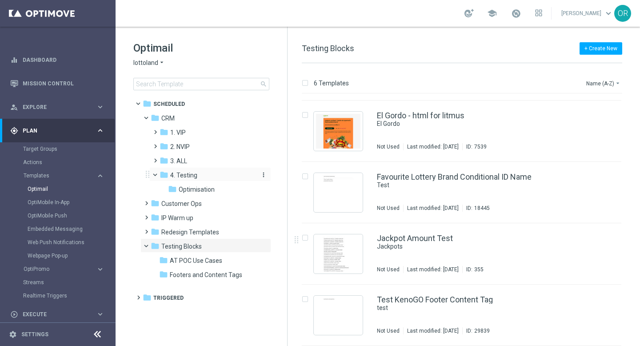
click at [189, 175] on span "4. Testing" at bounding box center [183, 175] width 27 height 8
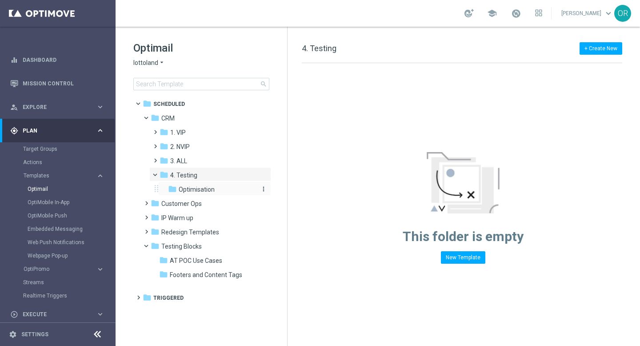
click at [191, 190] on span "Optimisation" at bounding box center [197, 189] width 36 height 8
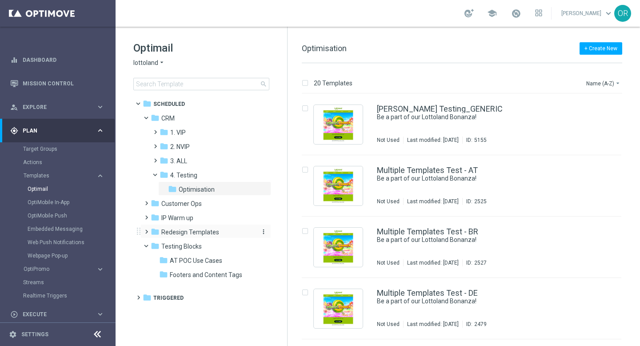
click at [190, 233] on span "Redesign Templates" at bounding box center [190, 232] width 58 height 8
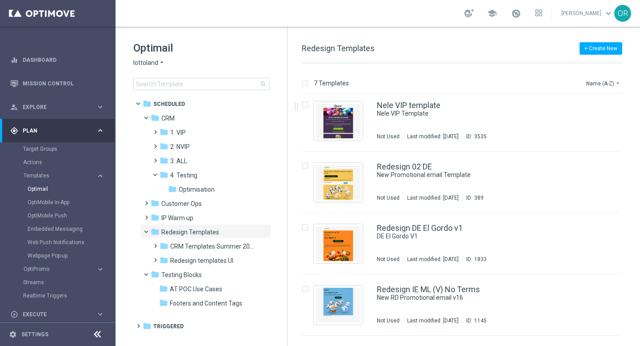
scroll to position [69, 0]
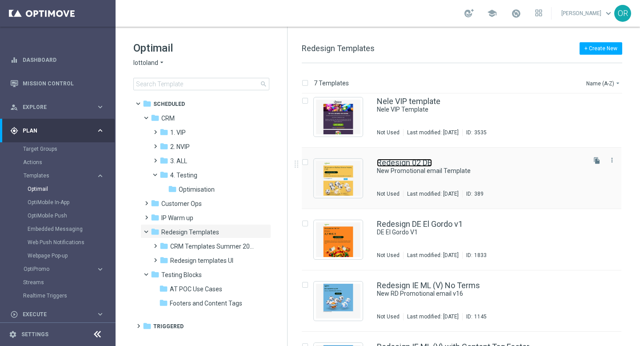
click at [407, 165] on link "Redesign 02 DE" at bounding box center [404, 163] width 55 height 8
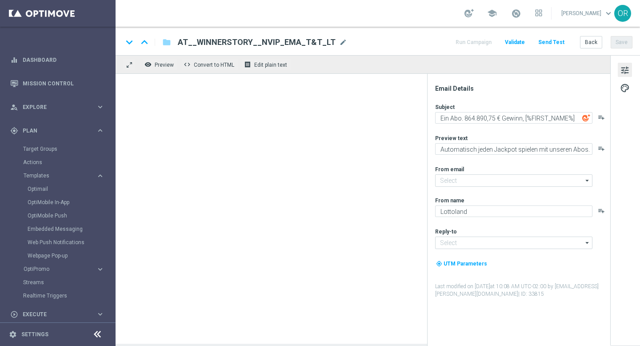
type input "[EMAIL_ADDRESS][DOMAIN_NAME]"
type textarea "New Promotional email Template"
type textarea "Doesn't it look great?"
type input "[EMAIL_ADDRESS][DOMAIN_NAME]"
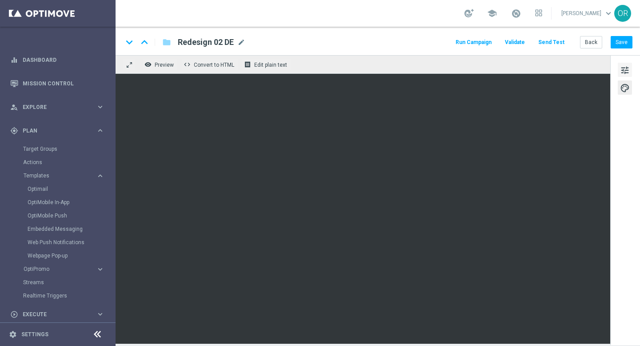
click at [629, 65] on span "tune" at bounding box center [625, 70] width 10 height 12
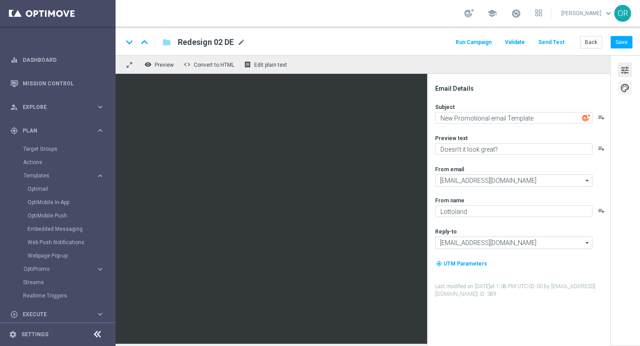
click at [623, 85] on span "palette" at bounding box center [625, 88] width 10 height 12
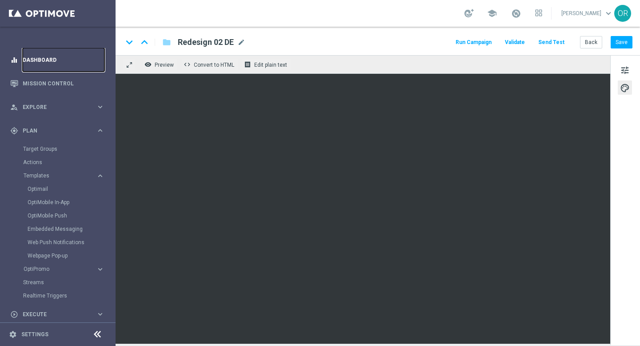
click at [47, 59] on link "Dashboard" at bounding box center [64, 60] width 82 height 24
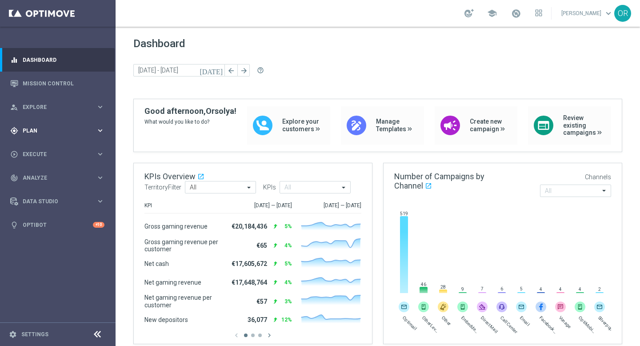
click at [45, 129] on span "Plan" at bounding box center [59, 130] width 73 height 5
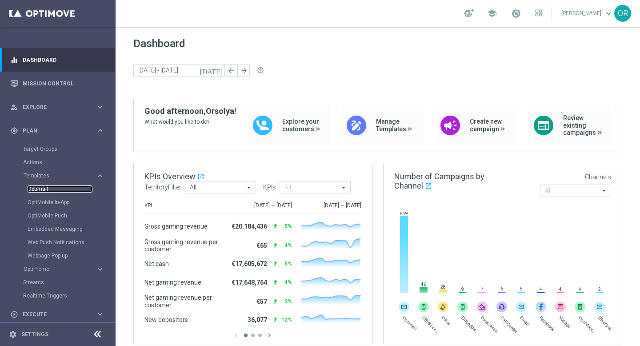
click at [47, 189] on link "Optimail" at bounding box center [60, 188] width 65 height 7
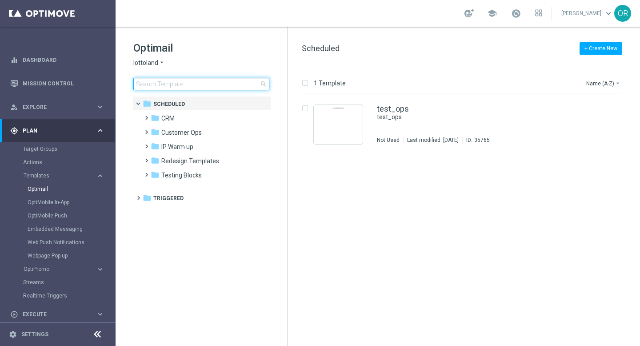
click at [175, 85] on input at bounding box center [201, 84] width 136 height 12
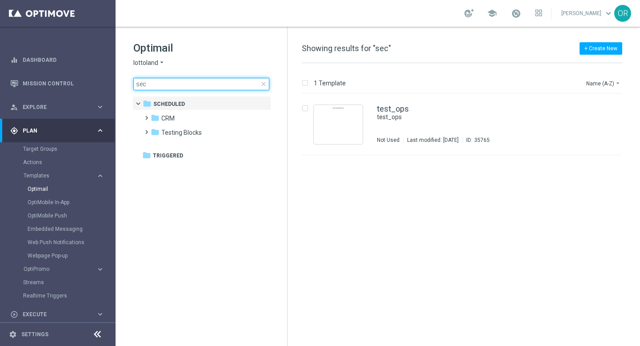
type input "seco"
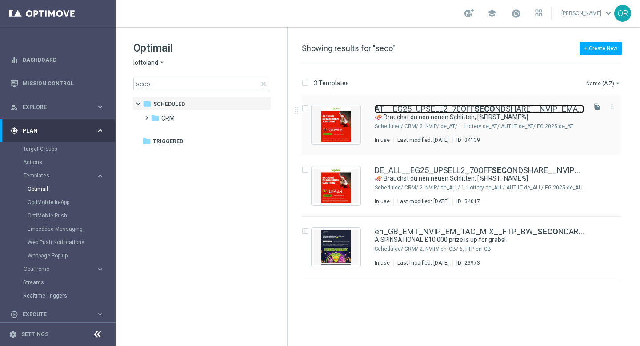
click at [435, 109] on link "AT__EG25_UPSELL2_70OFF SECO NDSHARE__NVIP_EMA_TAC_LT" at bounding box center [479, 109] width 209 height 8
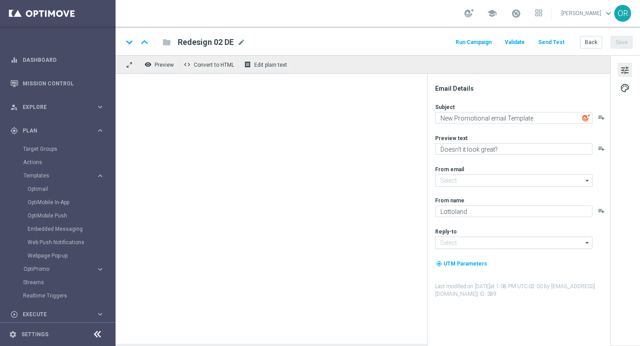
type input "[EMAIL_ADDRESS][DOMAIN_NAME]"
type textarea "🛷 Brauchst du nen neuen Schlitten, [%FIRST_NAME%]"
type textarea "Beschenke dich selbst mit 70 % Rabatt auf dein zweites Los"
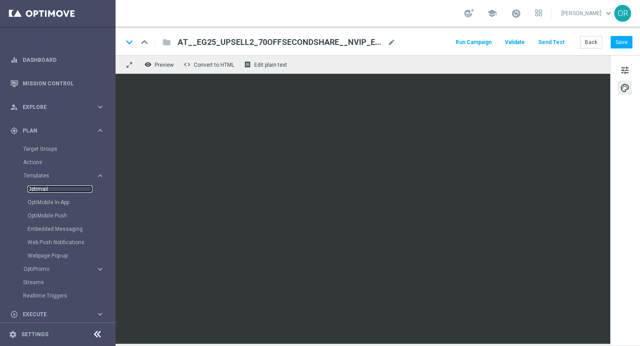
click at [45, 189] on link "Optimail" at bounding box center [60, 188] width 65 height 7
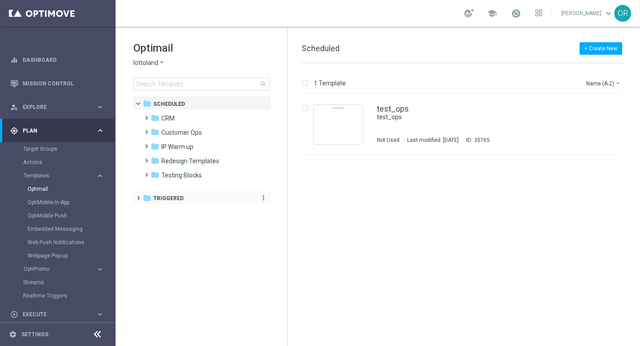
click at [184, 197] on div "folder Triggered" at bounding box center [197, 198] width 109 height 10
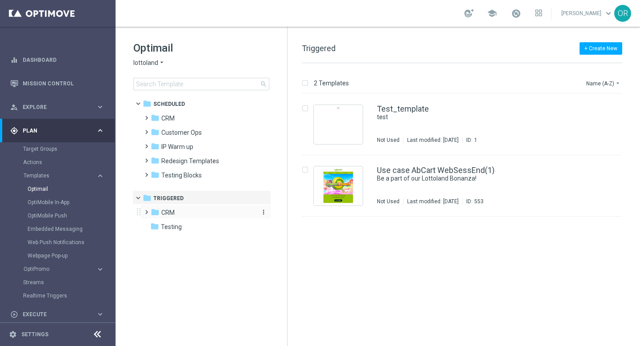
click at [186, 212] on div "folder CRM" at bounding box center [202, 213] width 102 height 10
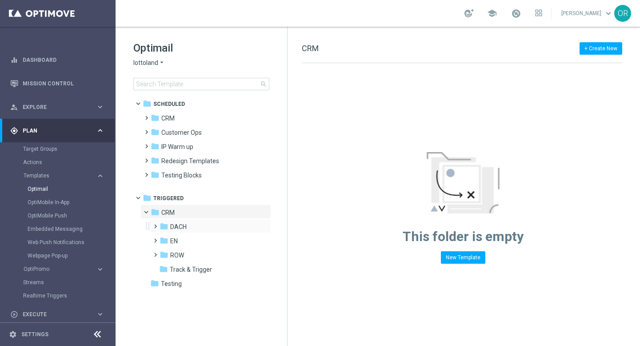
click at [190, 233] on div "folder DACH more_vert" at bounding box center [210, 226] width 122 height 14
click at [188, 226] on div "folder DACH" at bounding box center [207, 227] width 95 height 10
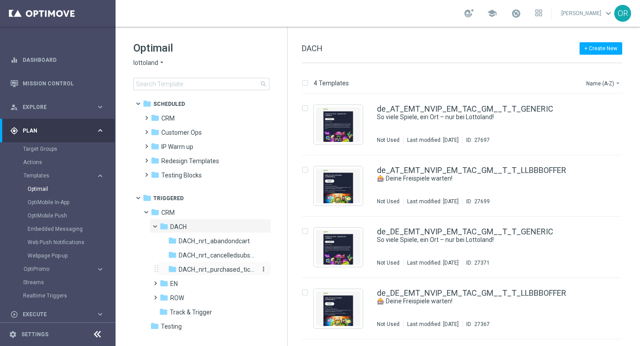
click at [218, 271] on span "DACH_nrt_purchased_tickets" at bounding box center [217, 269] width 77 height 8
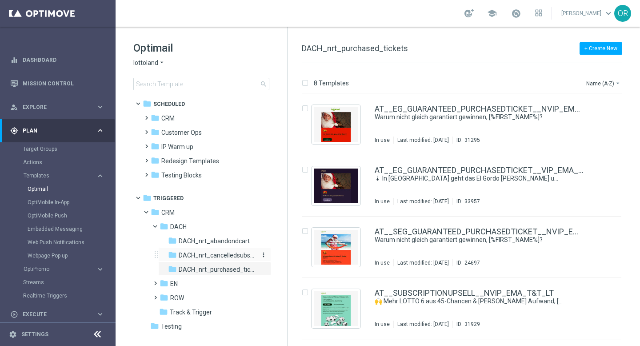
click at [225, 255] on span "DACH_nrt_cancelledsubscription" at bounding box center [217, 255] width 77 height 8
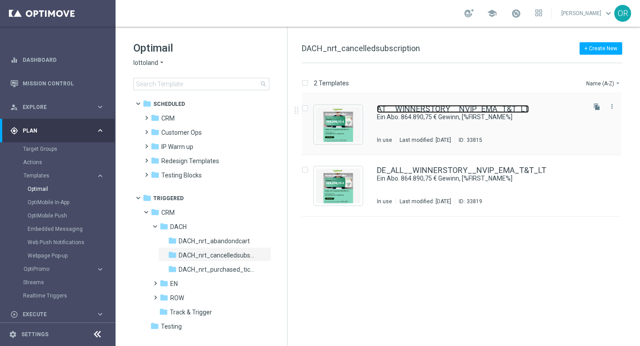
click at [398, 107] on link "AT__WINNERSTORY__NVIP_EMA_T&T_LT" at bounding box center [453, 109] width 152 height 8
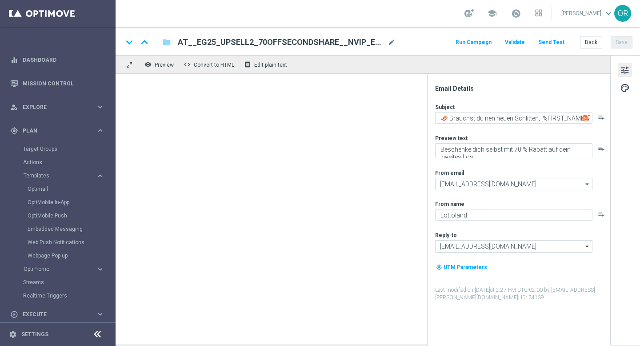
type textarea "Ein Abo. 864.890,75 € Gewinn, [%FIRST_NAME%]"
type textarea "Automatisch jeden Jackpot spielen mit unseren Abos."
type input "[EMAIL_ADDRESS][DOMAIN_NAME]"
